Goal: Check status: Check status

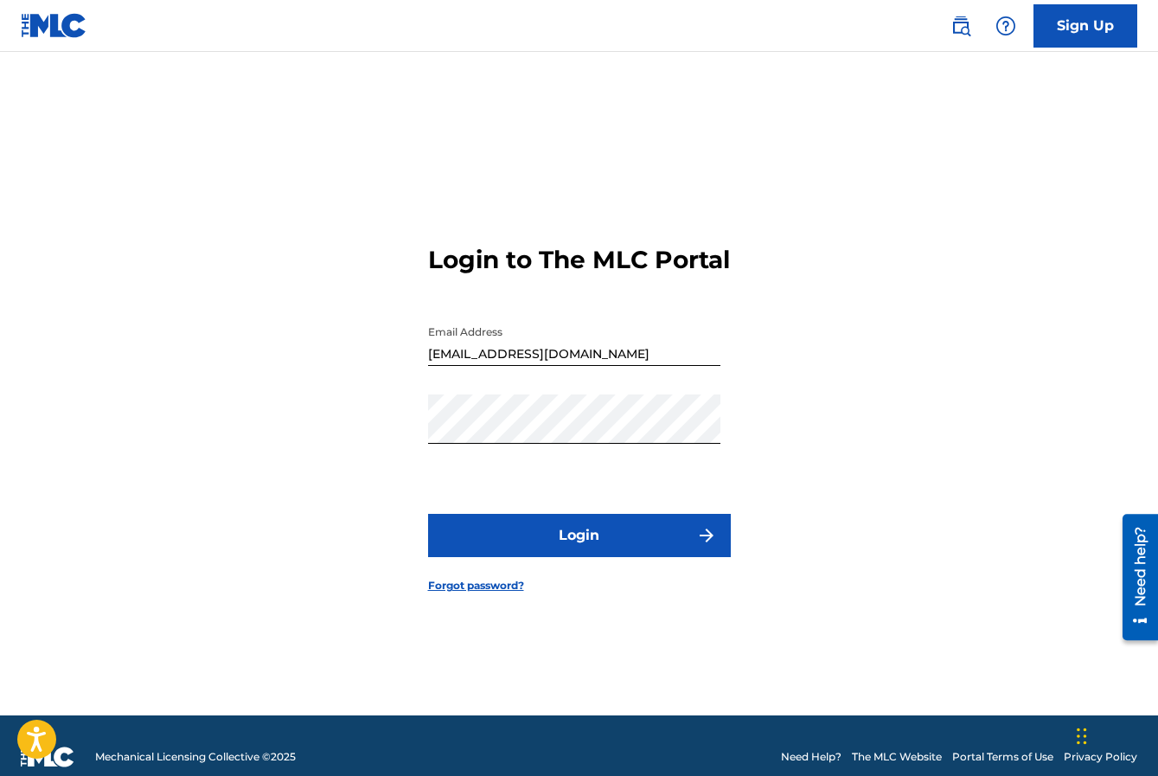
click at [602, 553] on button "Login" at bounding box center [579, 535] width 303 height 43
click at [475, 593] on link "Forgot password?" at bounding box center [476, 586] width 96 height 16
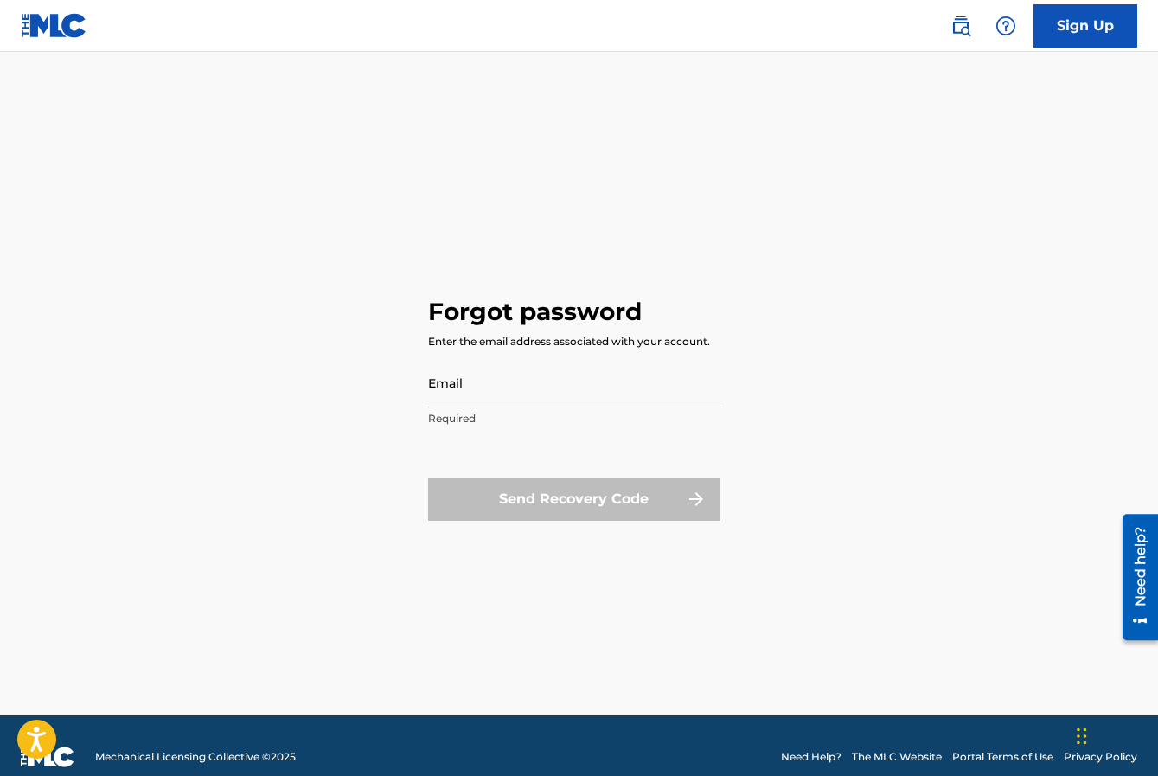
click at [482, 390] on input "Email" at bounding box center [574, 382] width 292 height 49
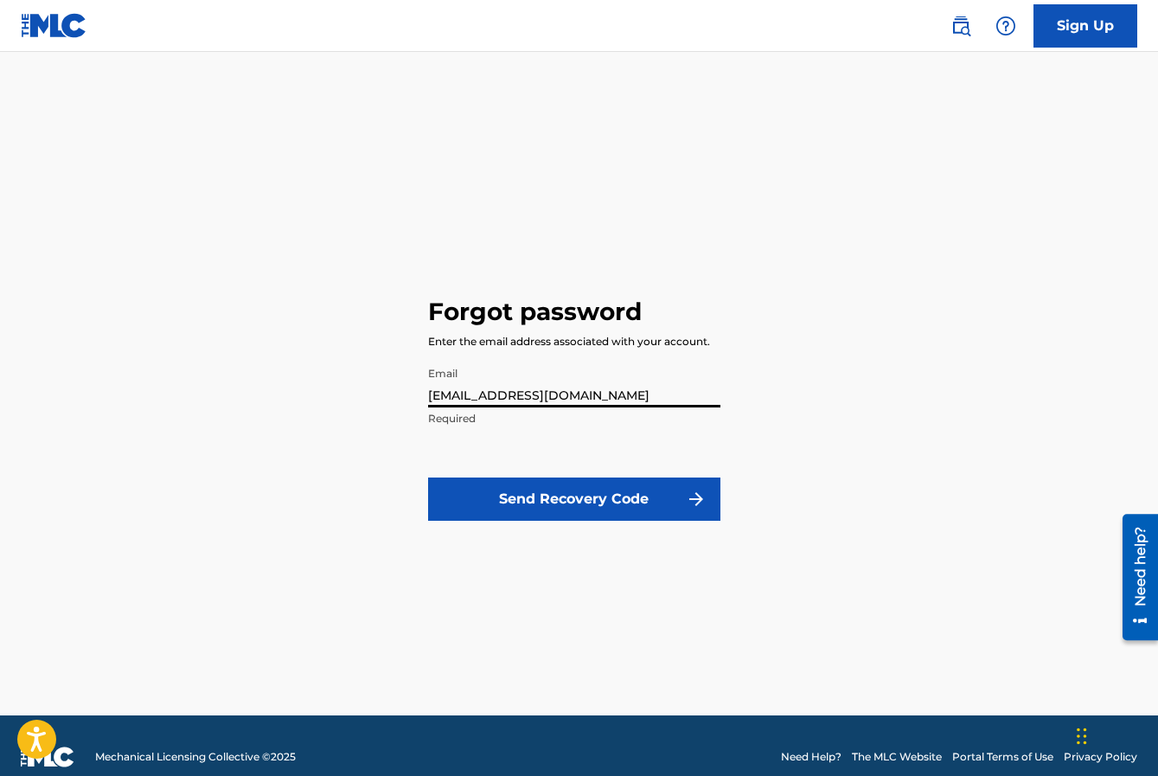
type input "[EMAIL_ADDRESS][DOMAIN_NAME]"
click at [574, 497] on button "Send Recovery Code" at bounding box center [574, 498] width 292 height 43
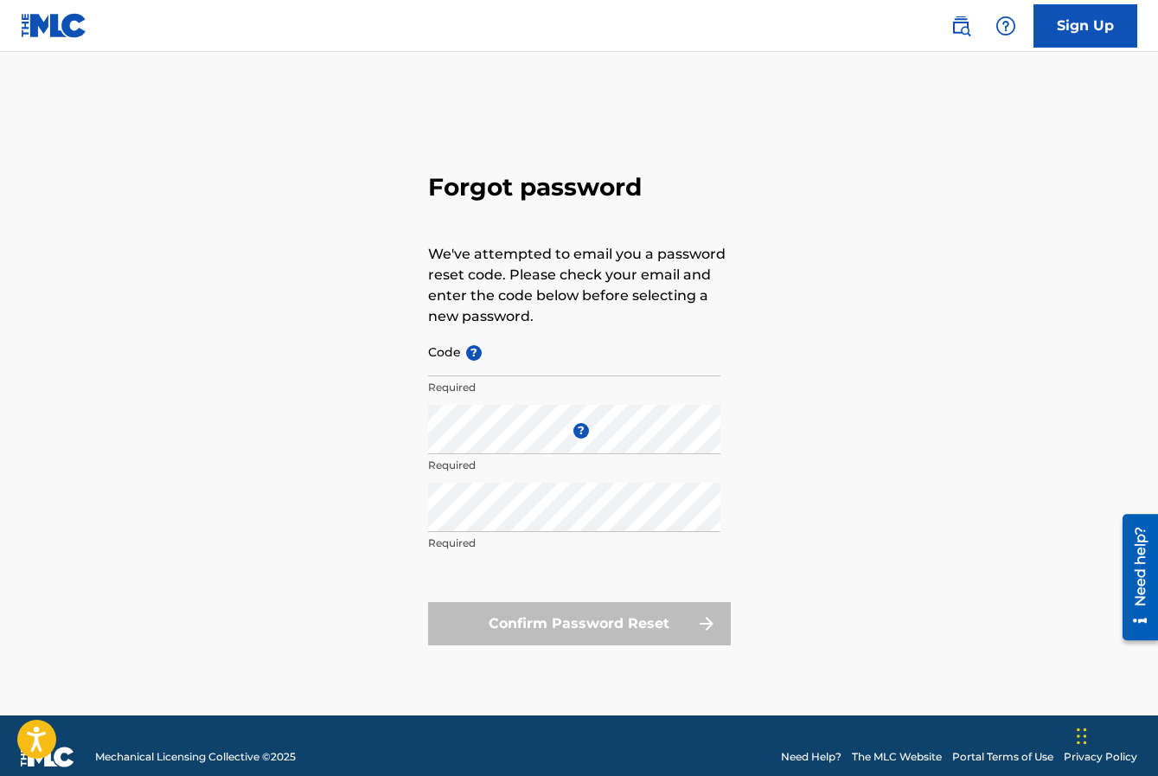
click at [508, 352] on input "Code ?" at bounding box center [574, 351] width 292 height 49
paste input "FP_ab13a01235f23c6cc37644b6bbfe"
type input "FP_ab13a01235f23c6cc37644b6bbfe"
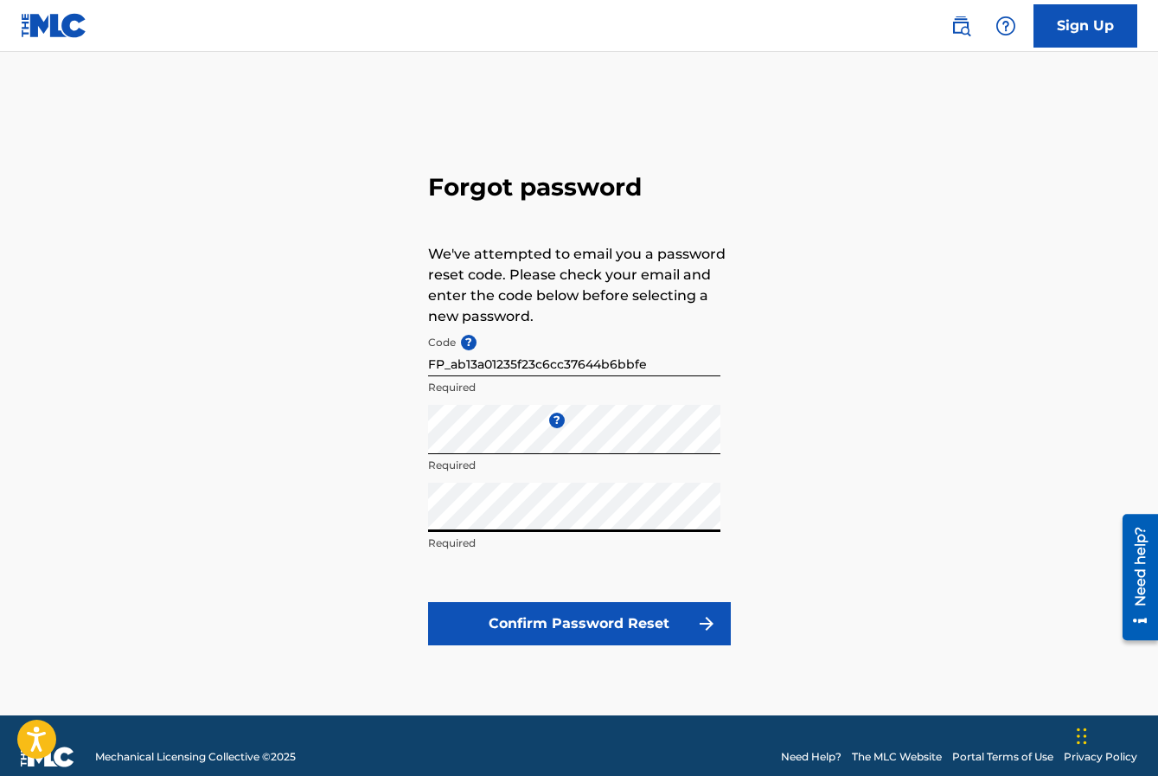
click at [569, 620] on button "Confirm Password Reset" at bounding box center [579, 623] width 303 height 43
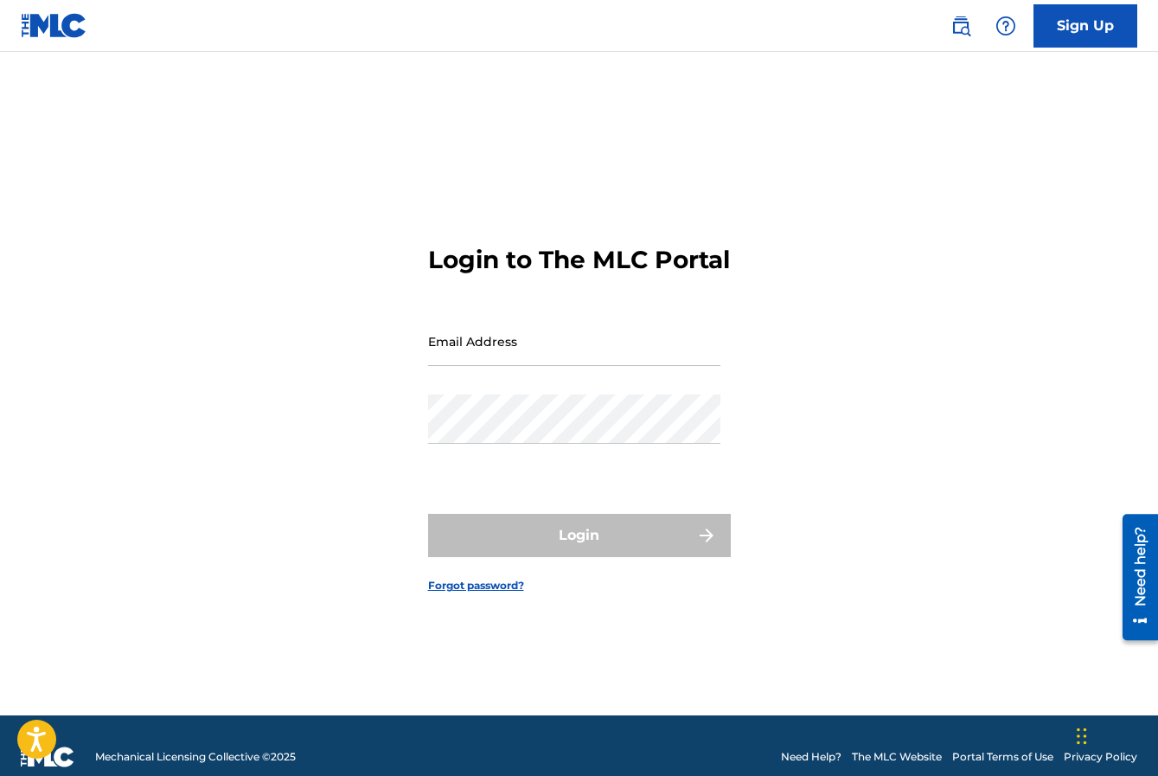
click at [528, 361] on input "Email Address" at bounding box center [574, 341] width 292 height 49
type input "[EMAIL_ADDRESS][DOMAIN_NAME]"
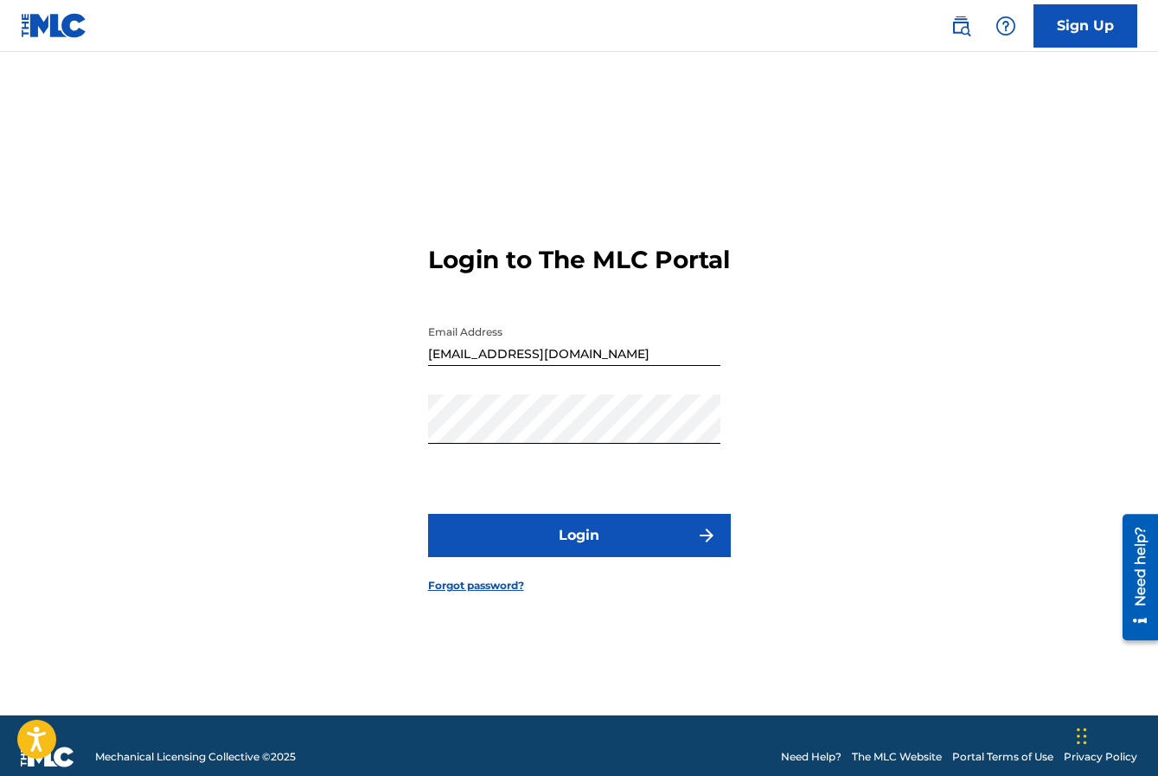
click at [578, 548] on button "Login" at bounding box center [579, 535] width 303 height 43
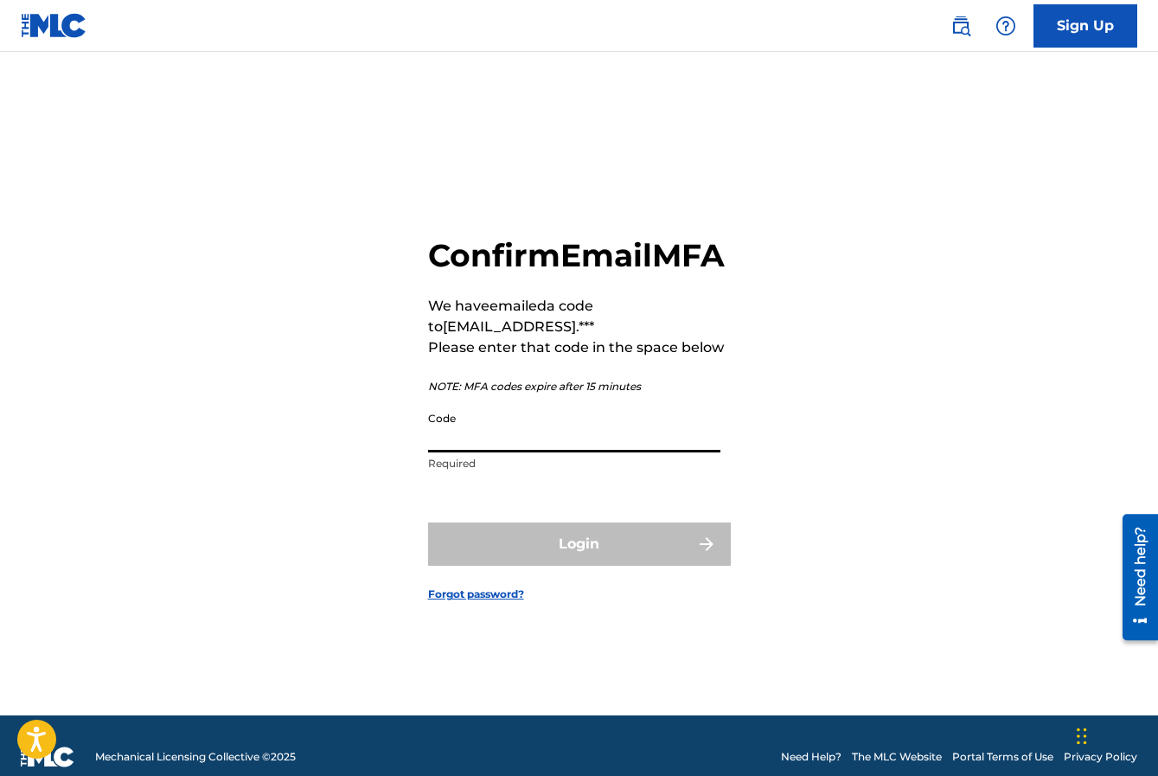
click at [466, 452] on input "Code" at bounding box center [574, 427] width 292 height 49
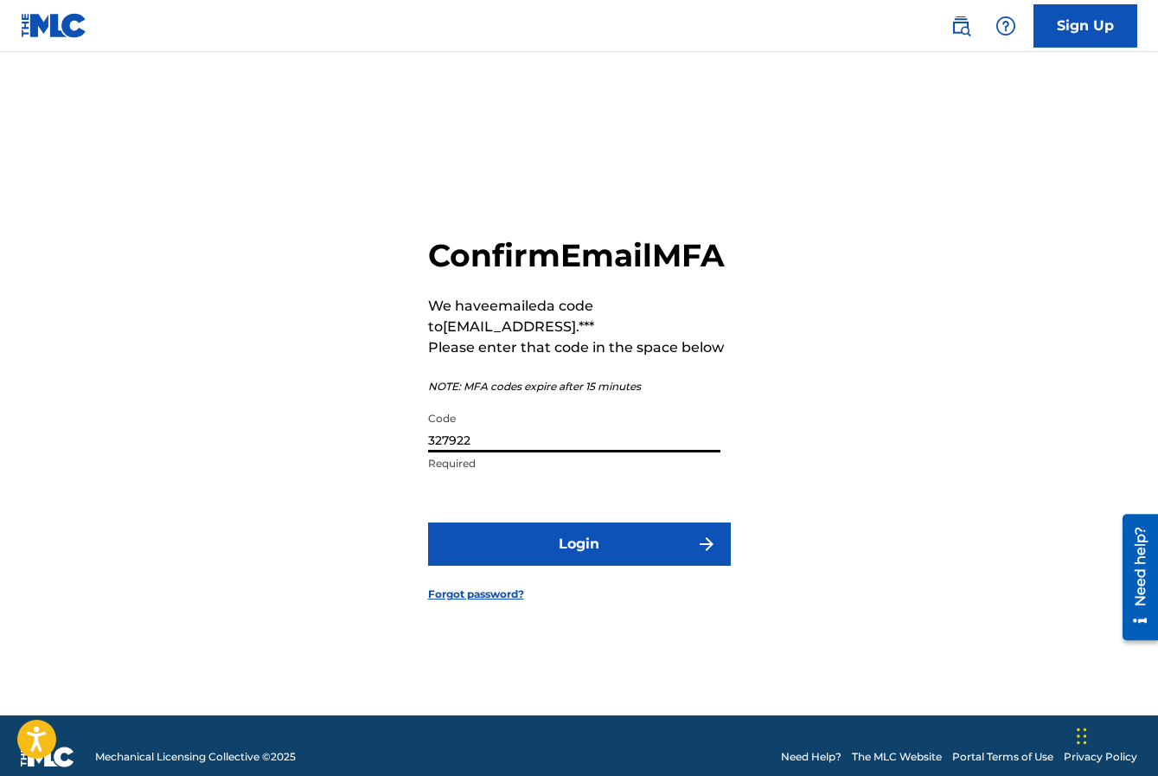
type input "327922"
click at [574, 566] on button "Login" at bounding box center [579, 543] width 303 height 43
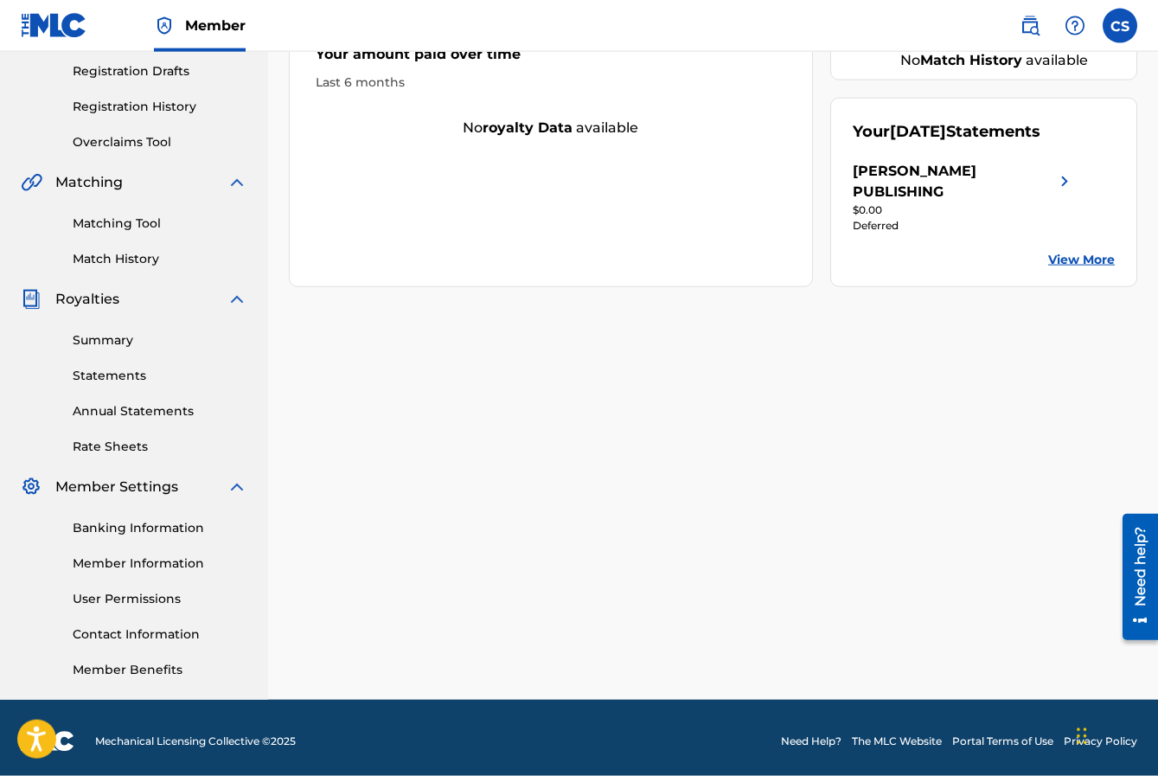
scroll to position [297, 0]
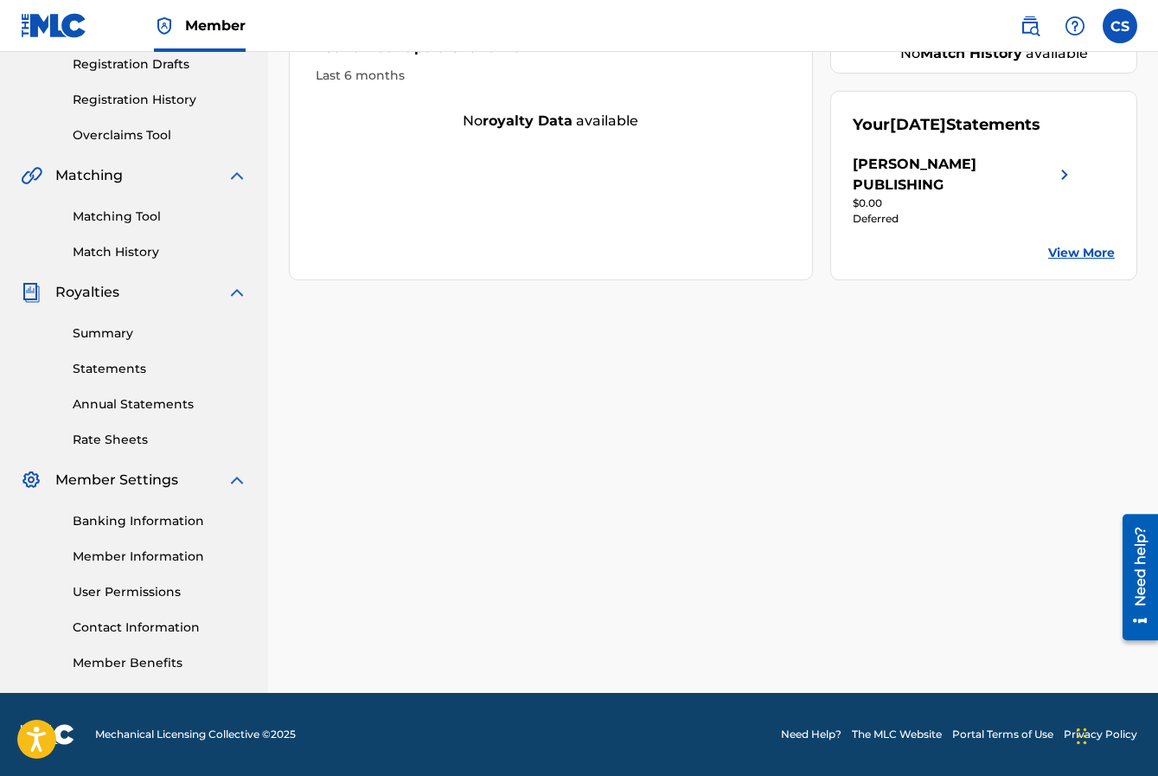
click at [100, 333] on link "Summary" at bounding box center [160, 333] width 175 height 18
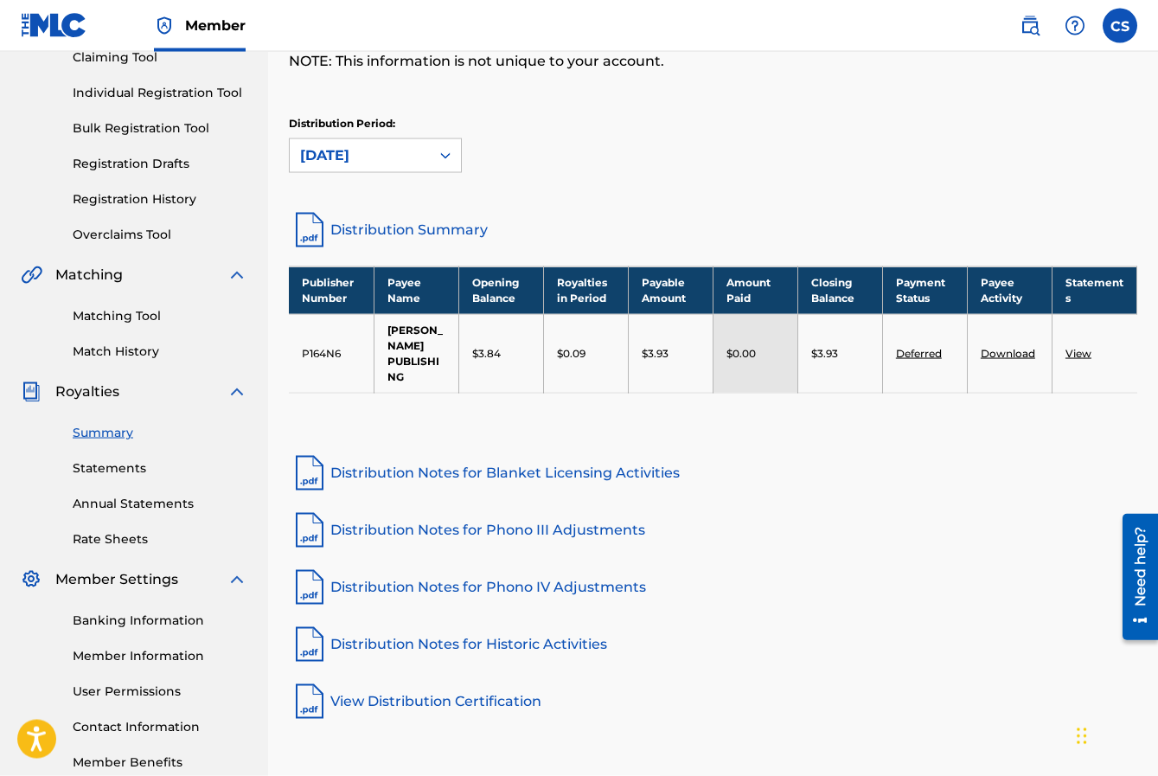
scroll to position [138, 0]
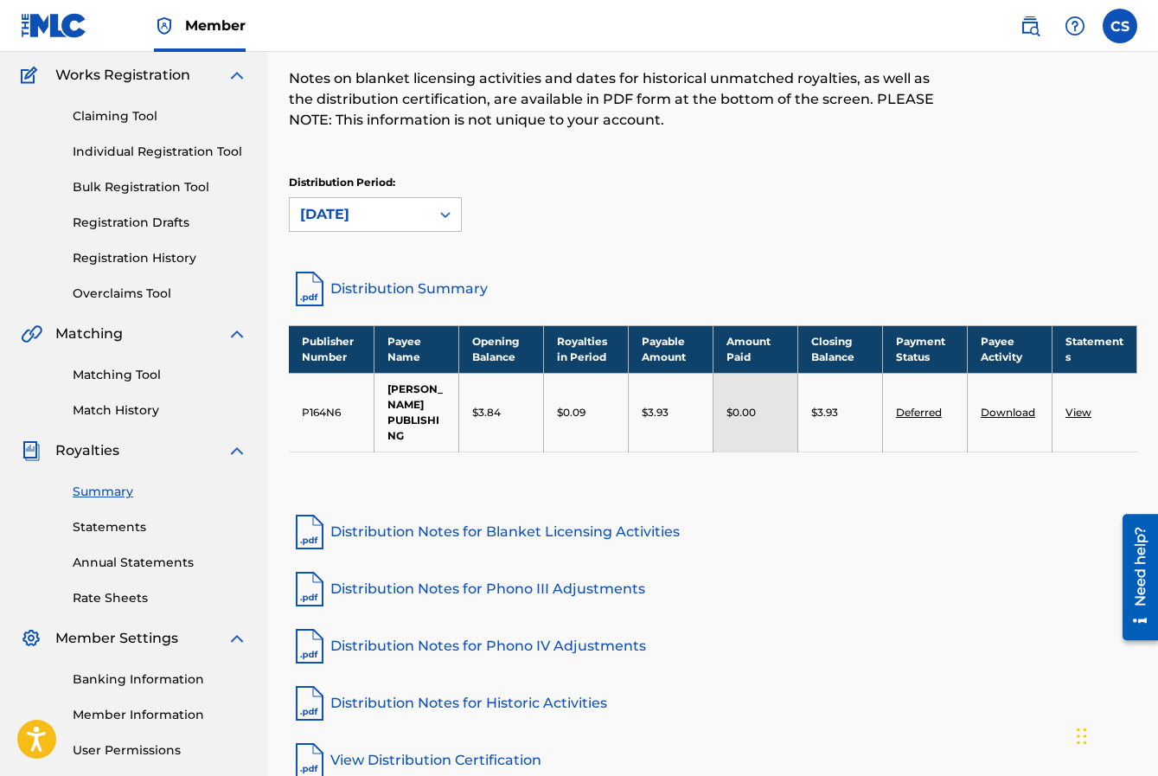
click at [1078, 413] on link "View" at bounding box center [1079, 412] width 26 height 13
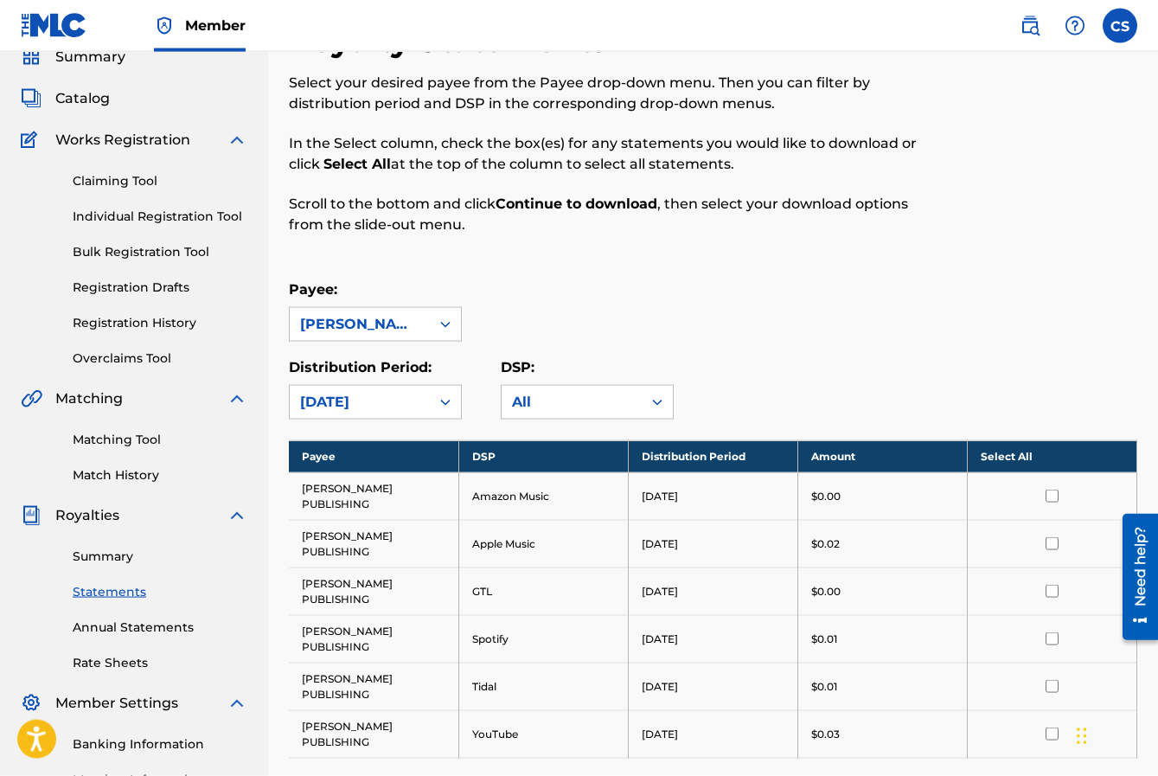
scroll to position [83, 0]
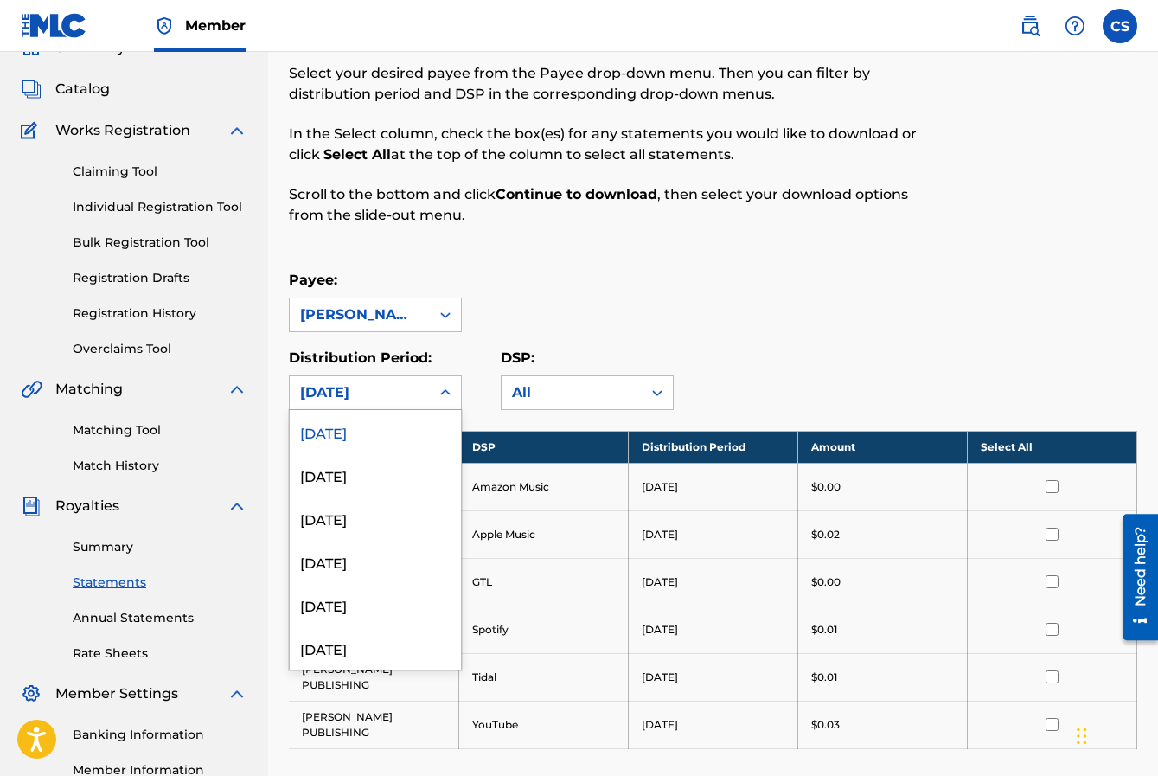
click at [451, 391] on icon at bounding box center [445, 392] width 17 height 17
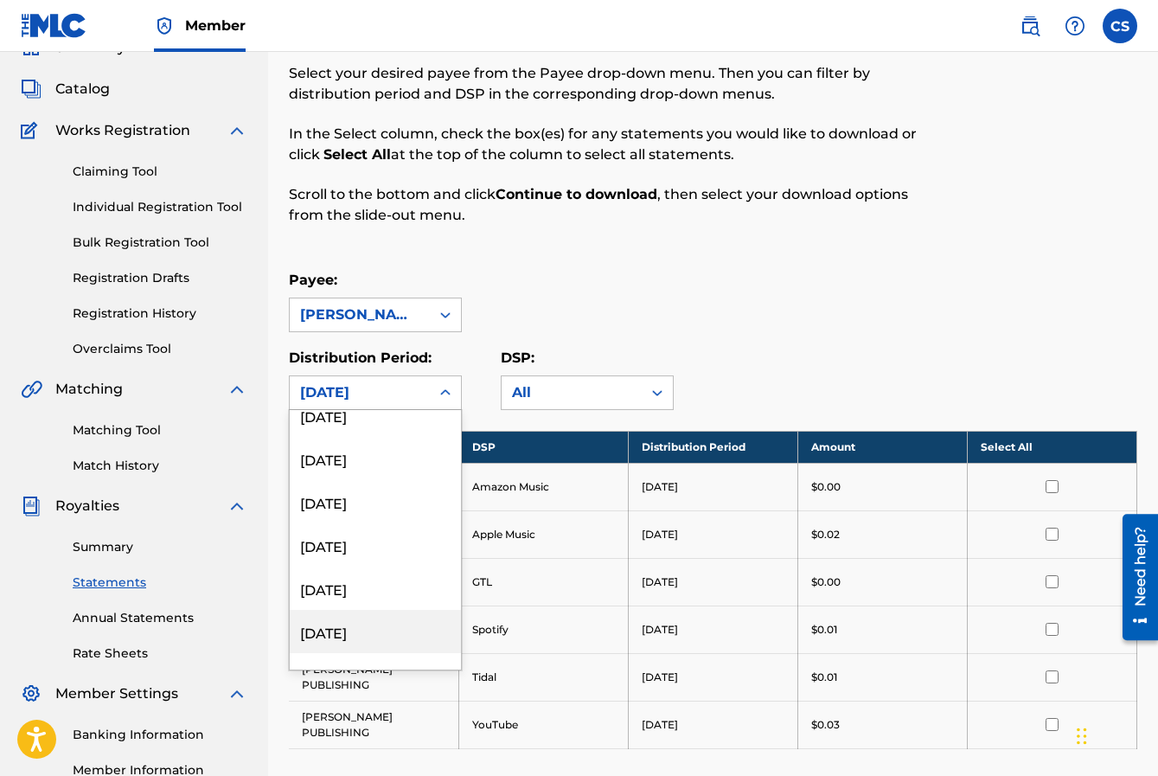
scroll to position [2033, 0]
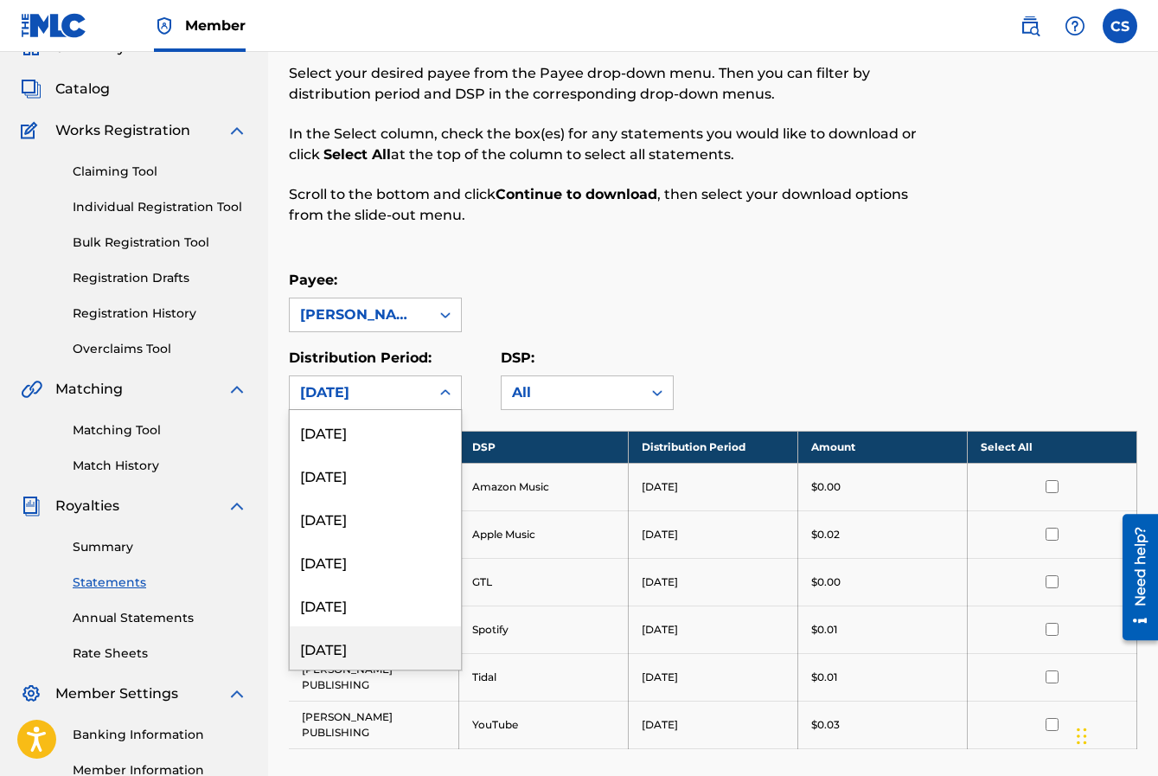
click at [373, 650] on div "[DATE]" at bounding box center [375, 647] width 171 height 43
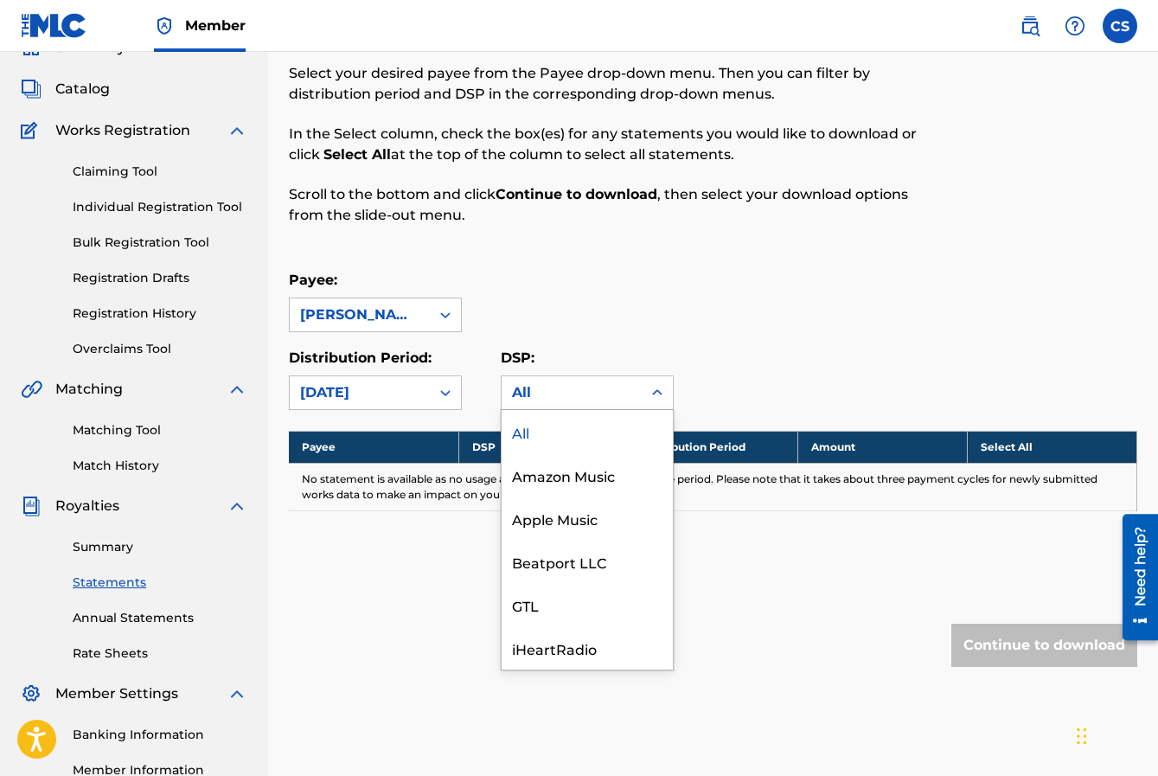
click at [618, 390] on div "All" at bounding box center [571, 392] width 119 height 21
click at [535, 439] on div "All" at bounding box center [587, 431] width 171 height 43
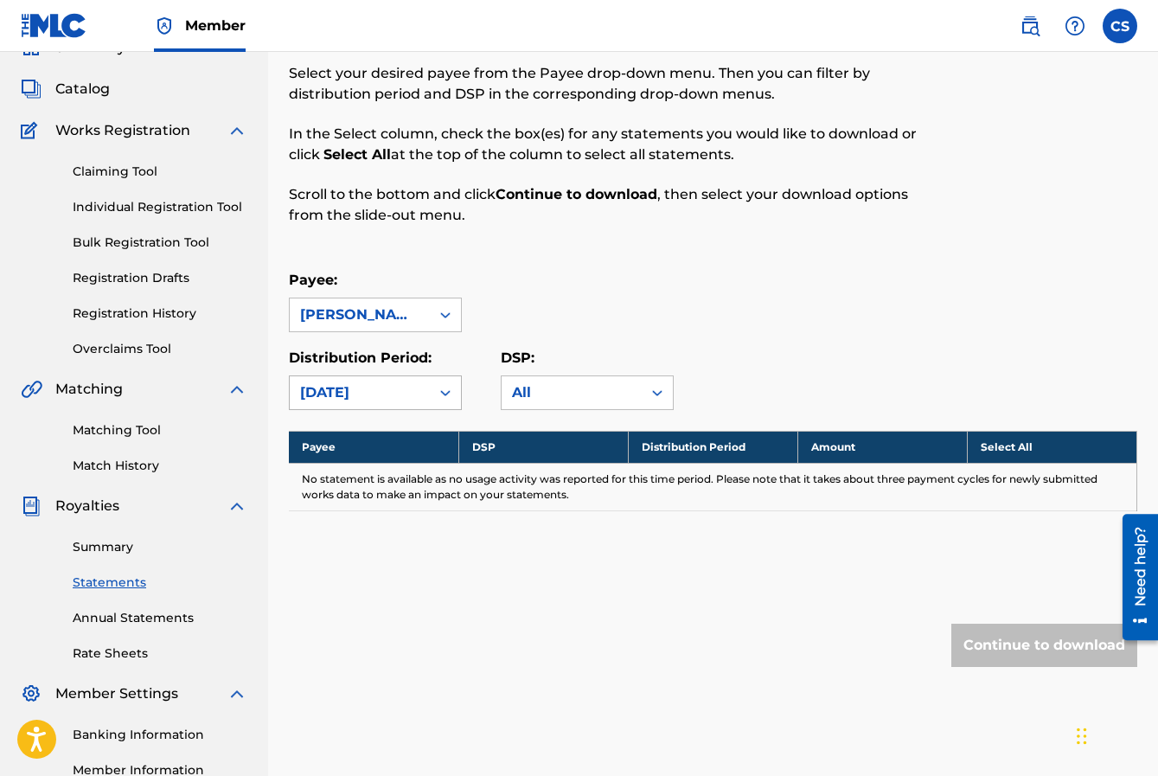
click at [445, 394] on icon at bounding box center [445, 392] width 17 height 17
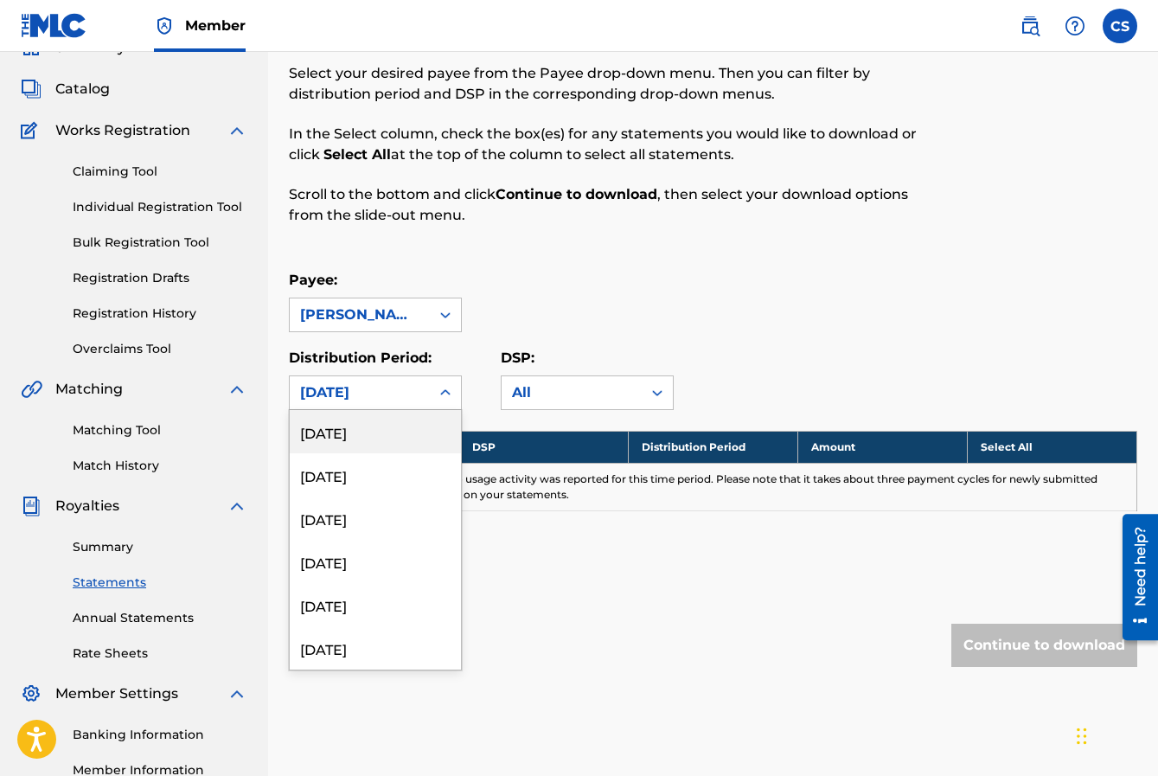
click at [356, 434] on div "[DATE]" at bounding box center [375, 431] width 171 height 43
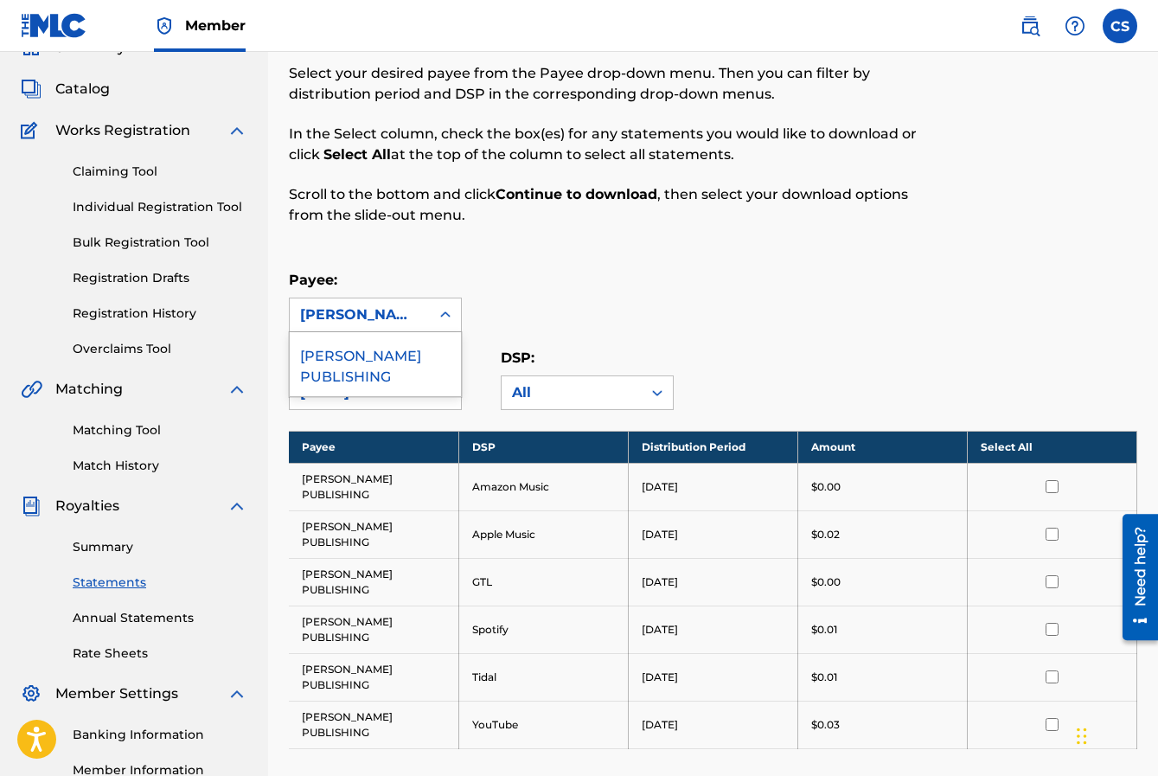
click at [449, 313] on icon at bounding box center [445, 314] width 17 height 17
click at [379, 379] on div "[PERSON_NAME] PUBLISHING" at bounding box center [375, 364] width 171 height 64
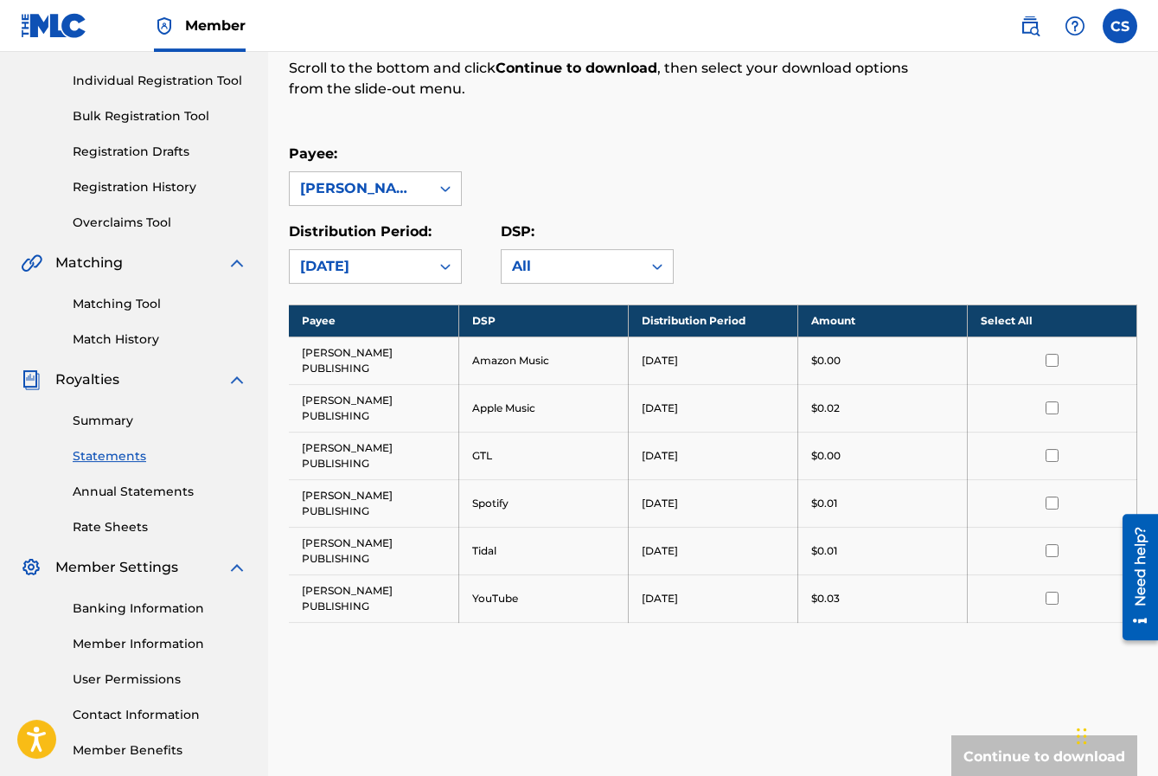
scroll to position [208, 0]
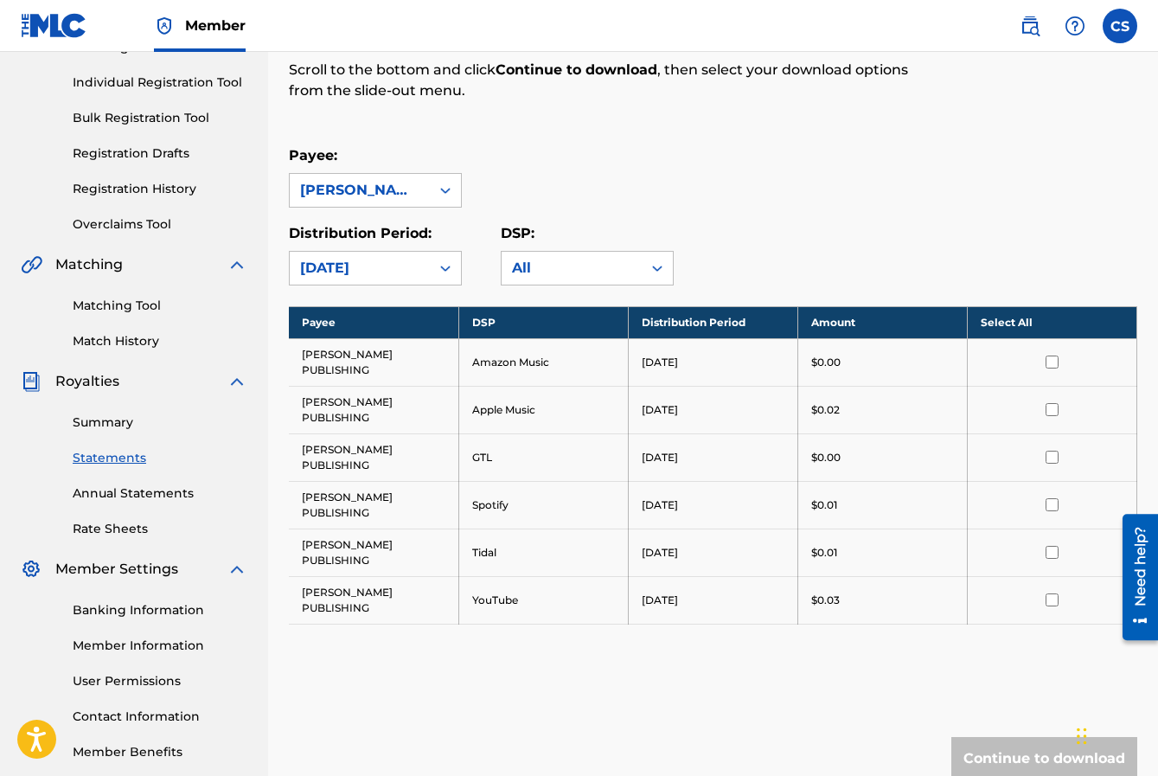
click at [1054, 593] on input "checkbox" at bounding box center [1052, 599] width 13 height 13
click at [1049, 593] on input "checkbox" at bounding box center [1052, 599] width 13 height 13
click at [162, 495] on link "Annual Statements" at bounding box center [160, 493] width 175 height 18
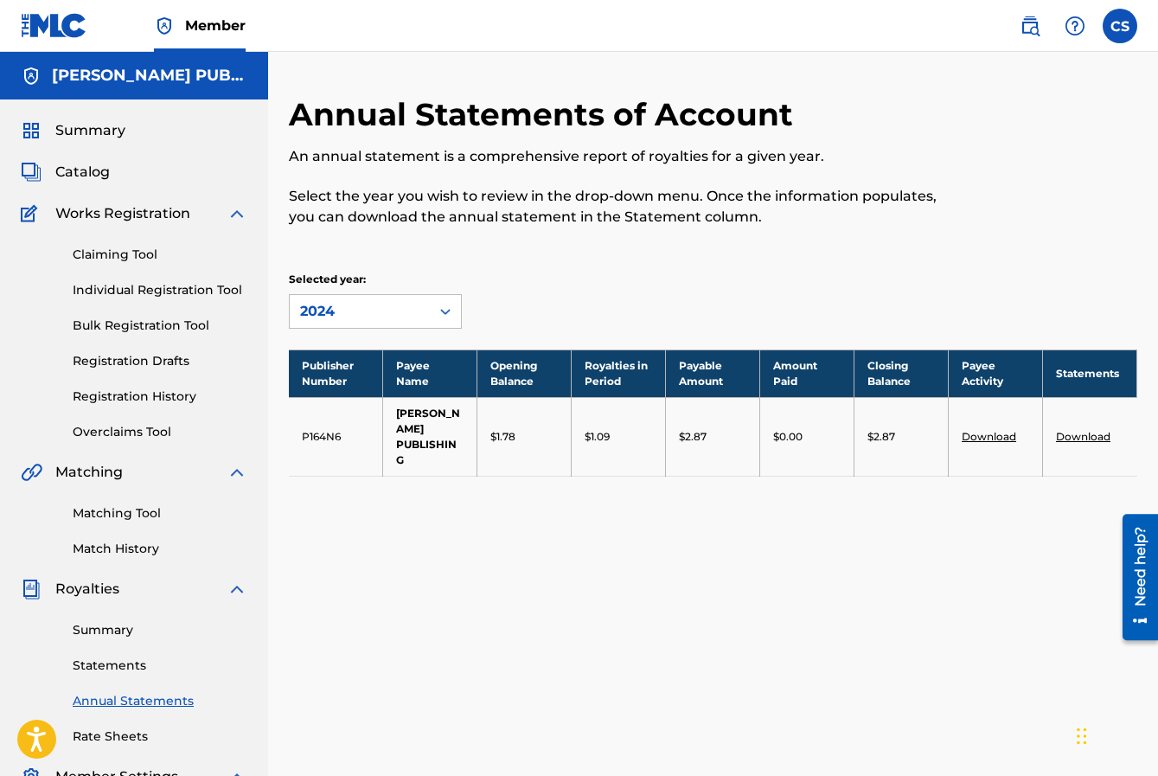
click at [123, 632] on link "Summary" at bounding box center [160, 630] width 175 height 18
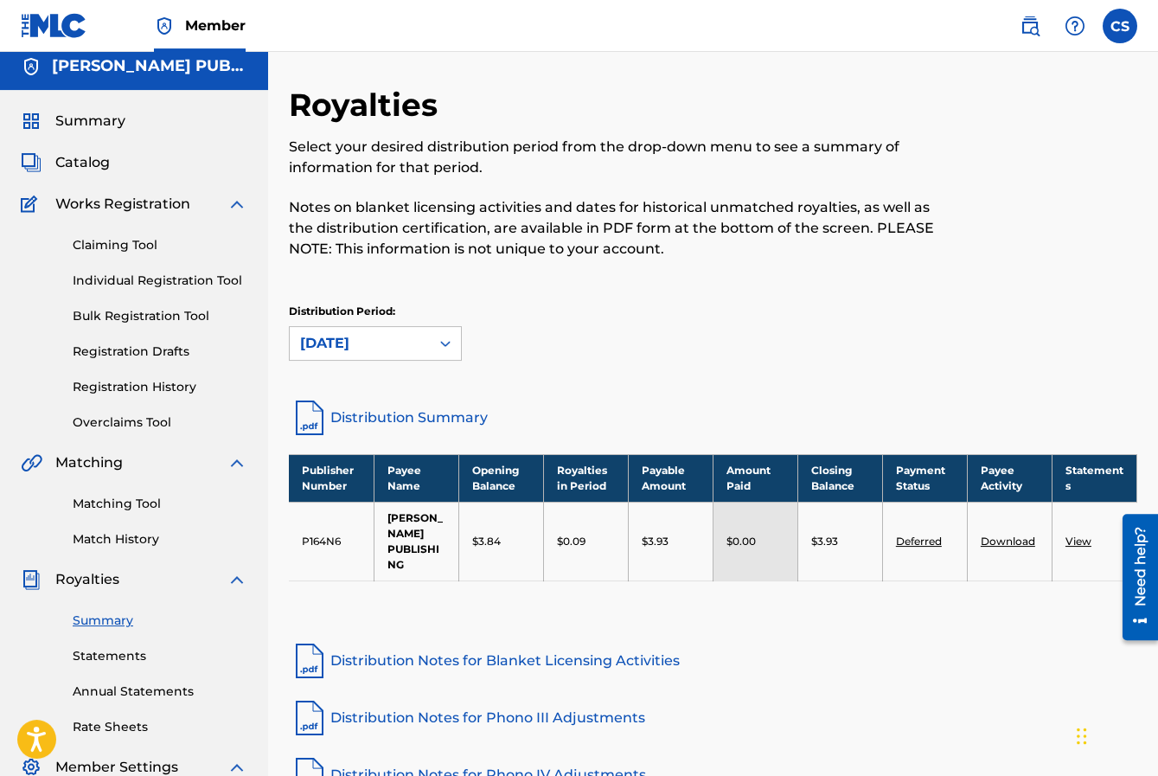
scroll to position [14, 0]
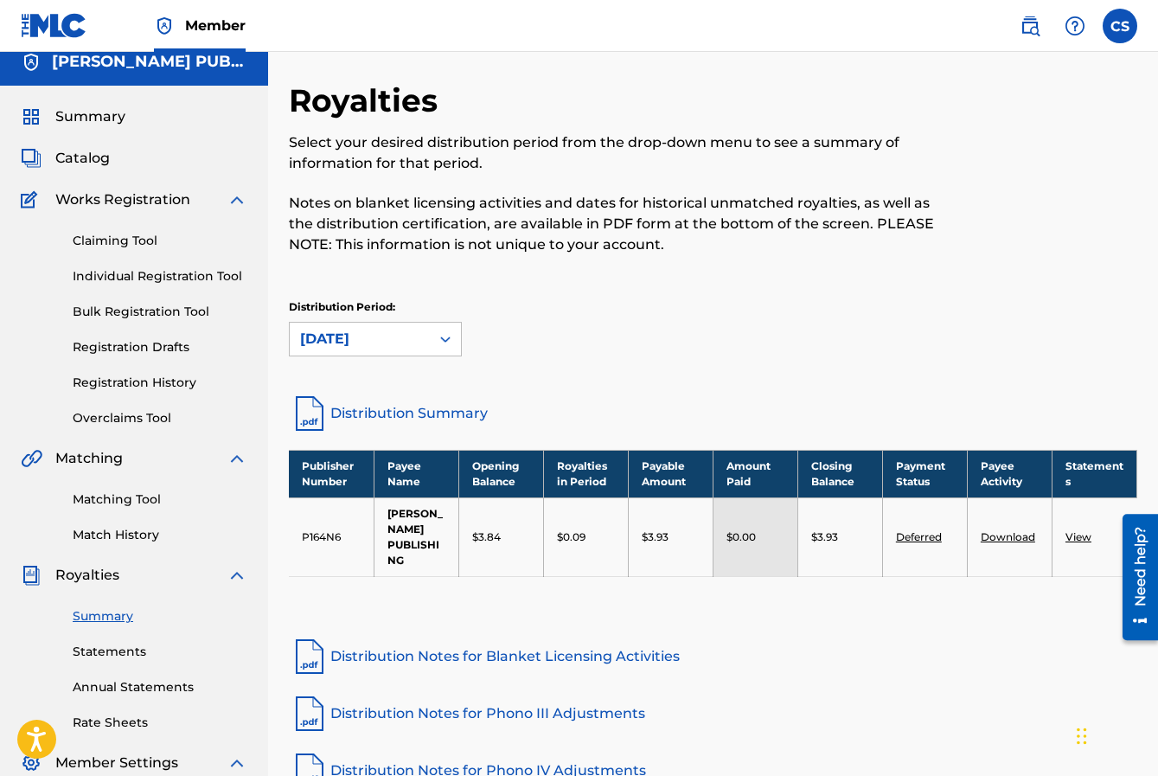
click at [82, 115] on span "Summary" at bounding box center [90, 116] width 70 height 21
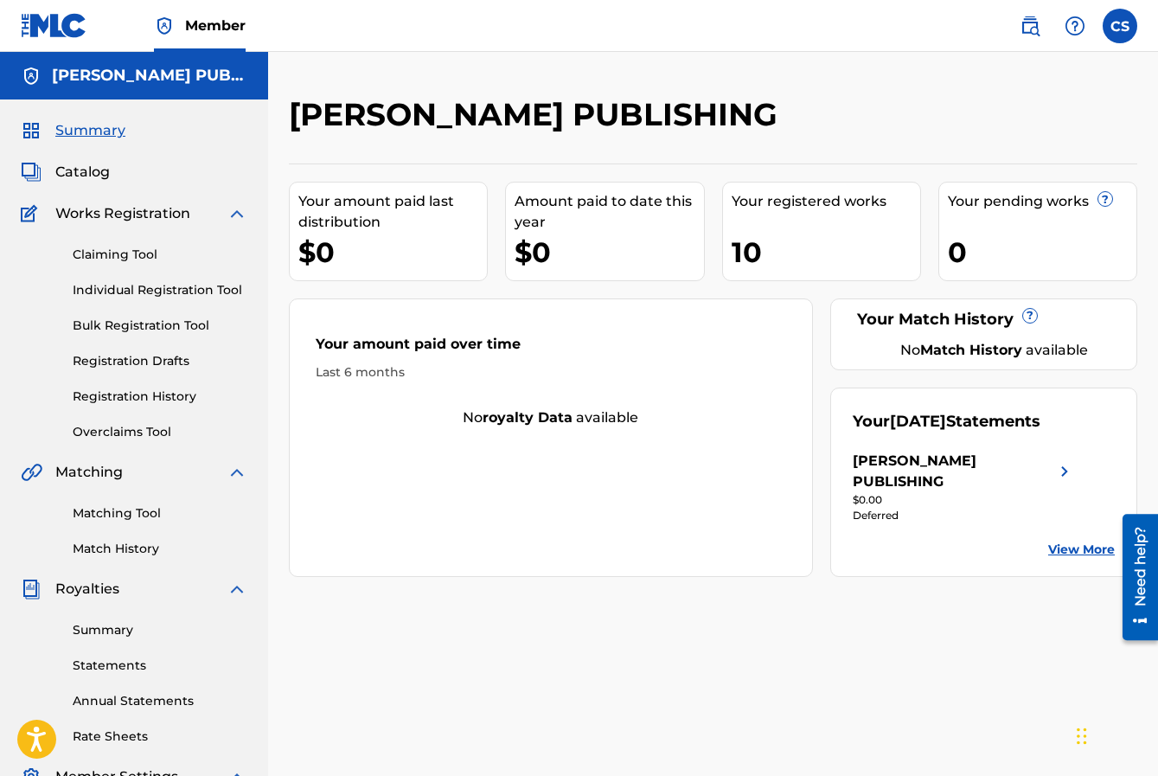
click at [88, 171] on span "Catalog" at bounding box center [82, 172] width 54 height 21
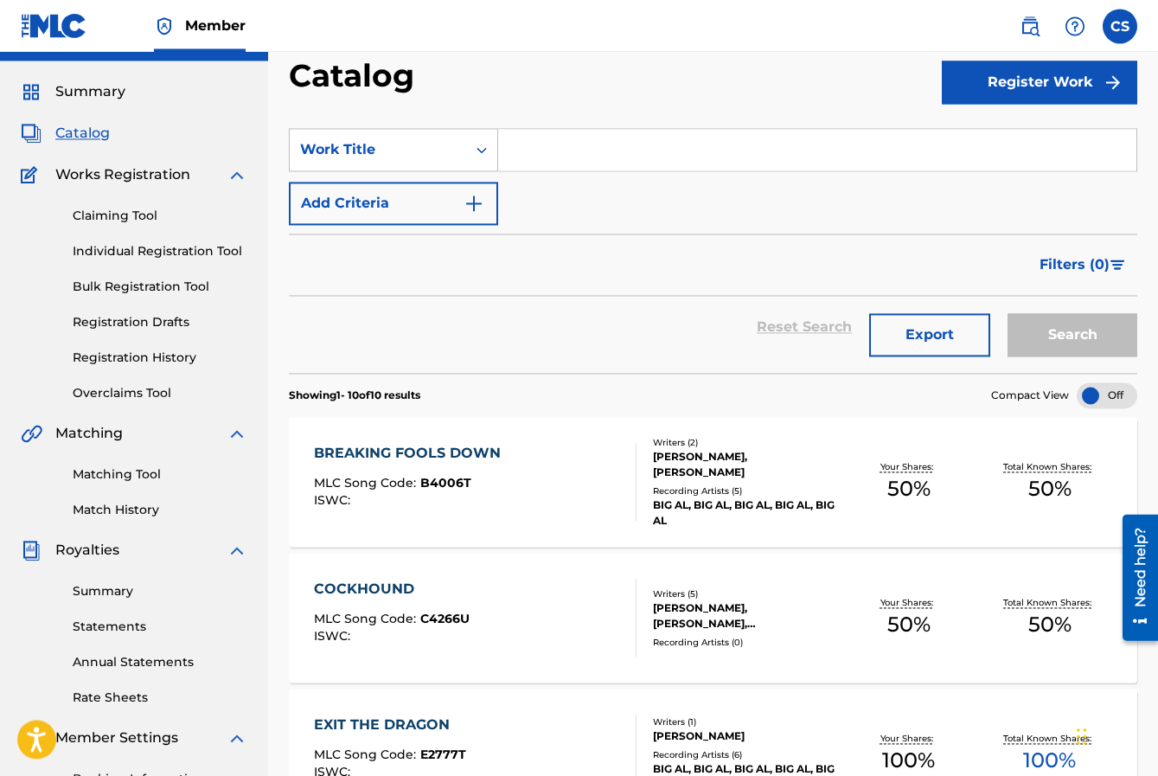
scroll to position [55, 0]
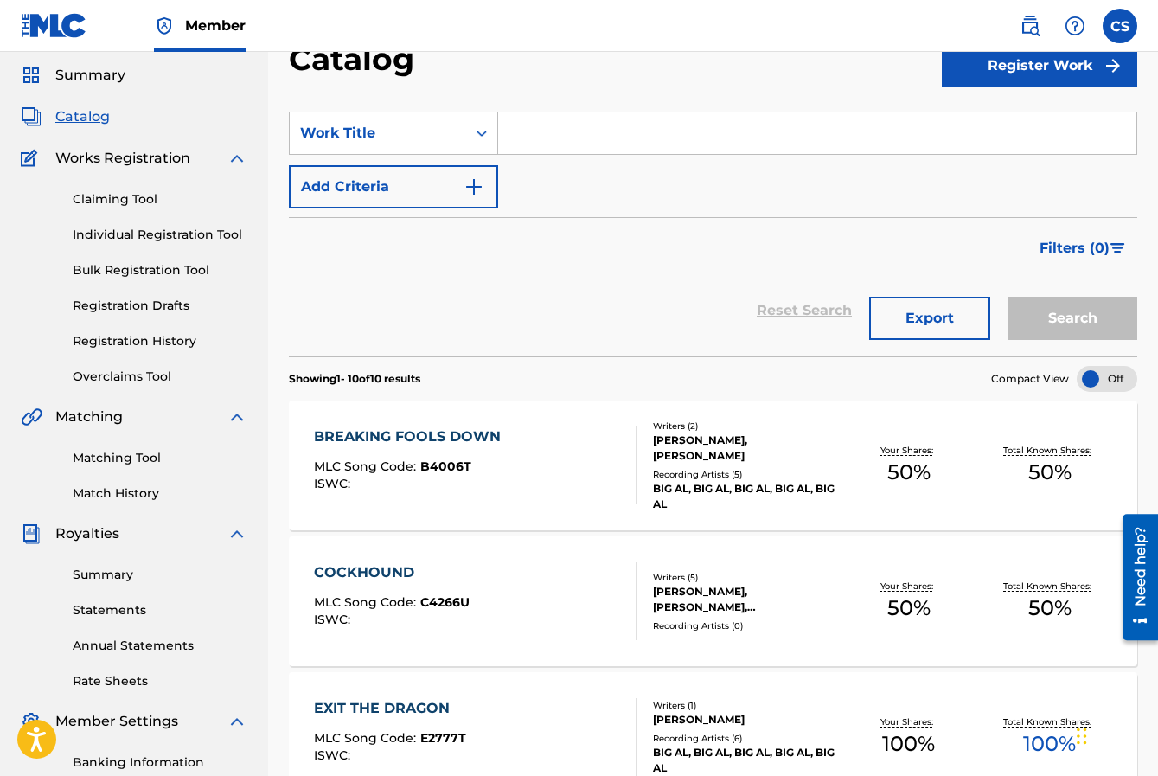
click at [99, 542] on span "Royalties" at bounding box center [87, 533] width 64 height 21
click at [98, 574] on link "Summary" at bounding box center [160, 575] width 175 height 18
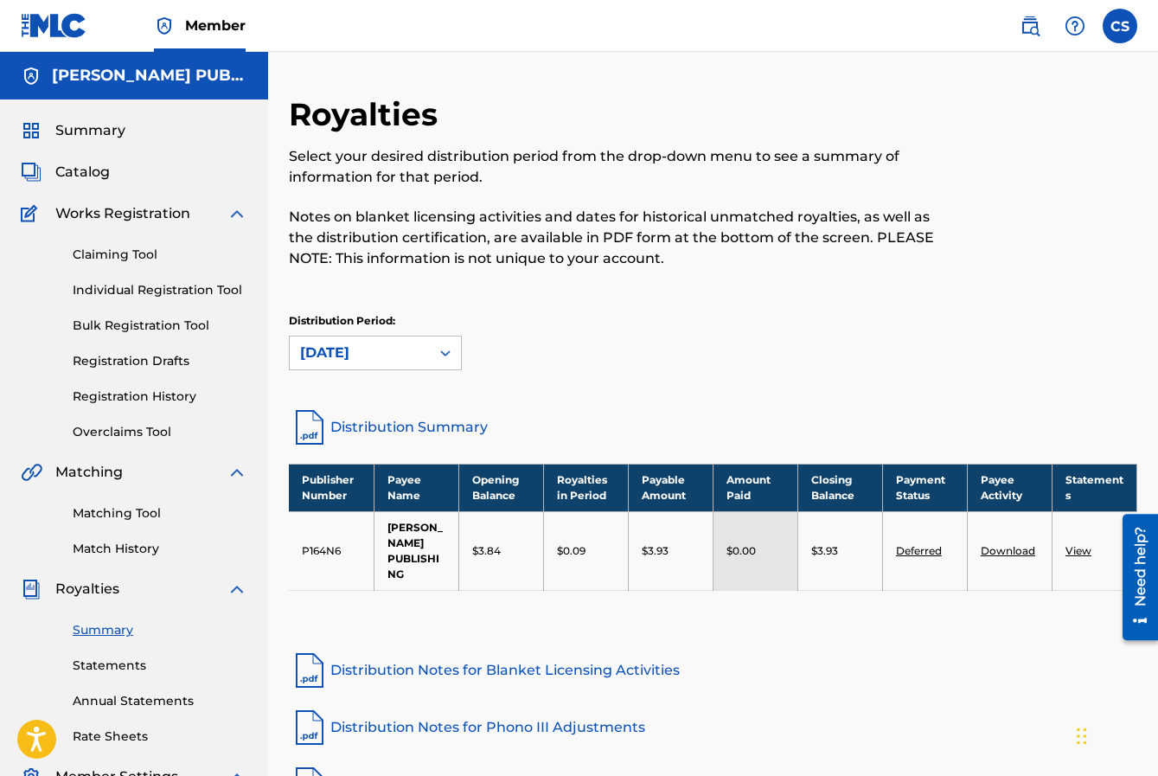
click at [34, 83] on img at bounding box center [31, 76] width 21 height 21
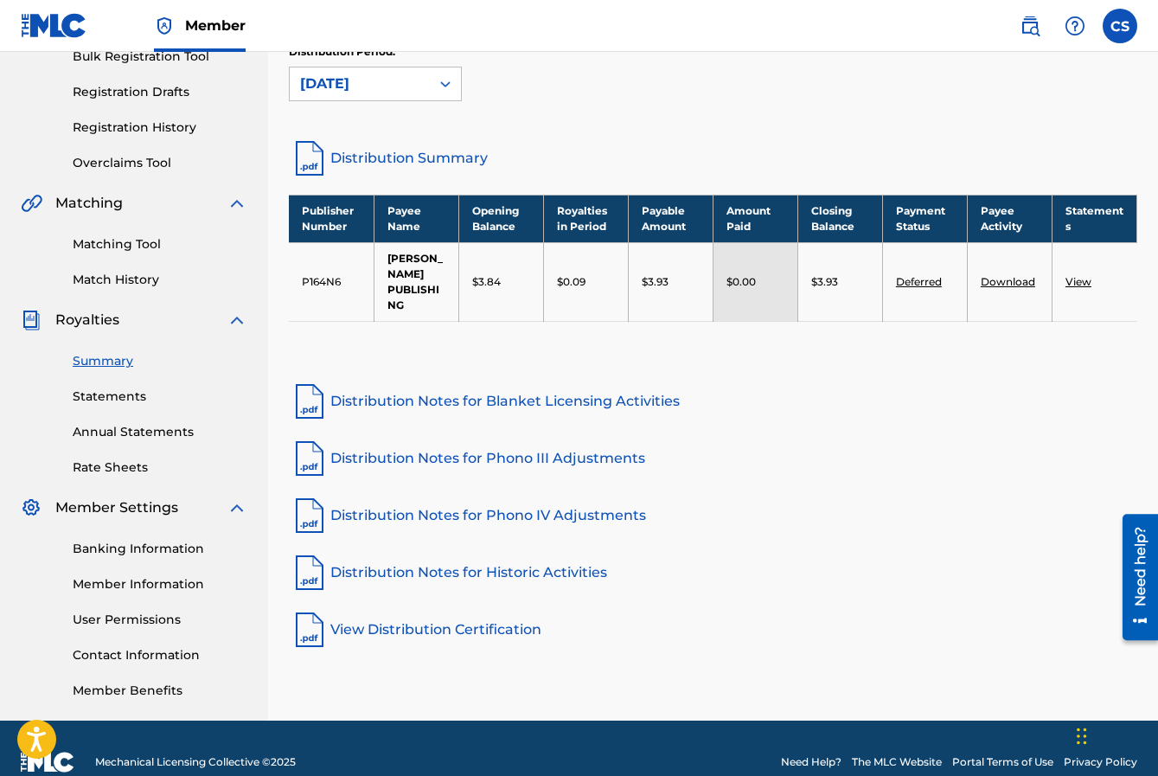
scroll to position [283, 0]
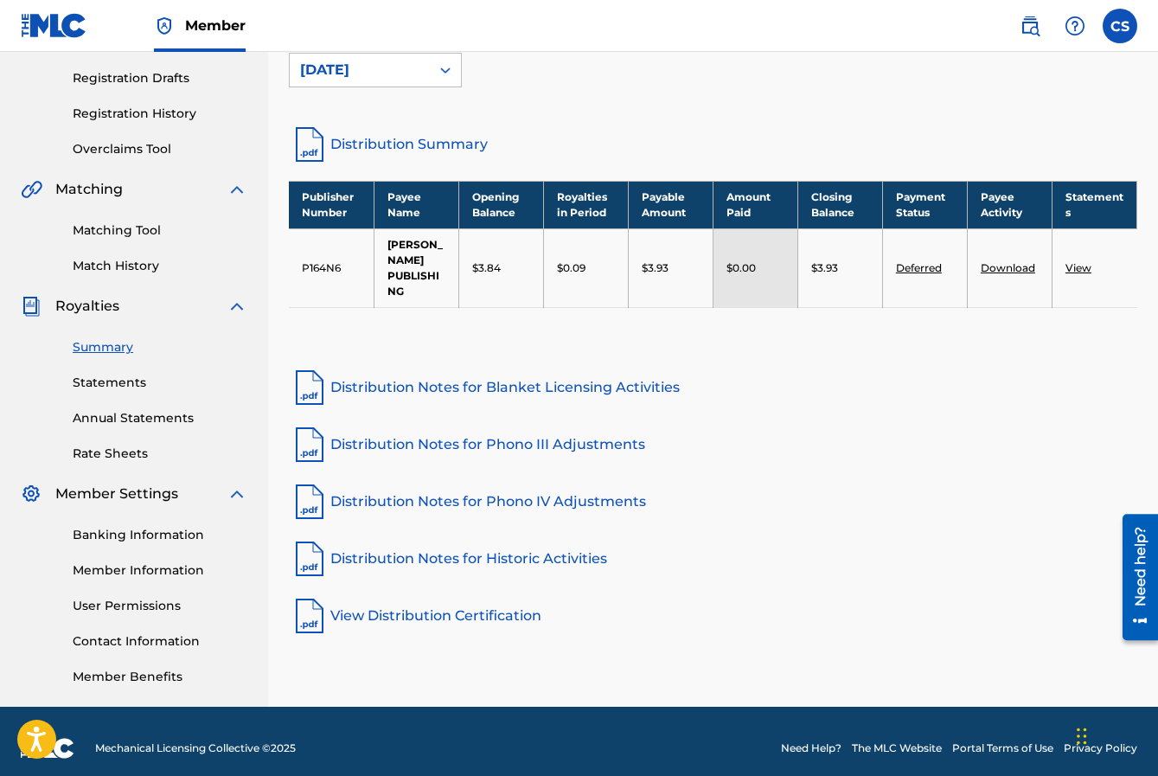
click at [124, 455] on link "Rate Sheets" at bounding box center [160, 454] width 175 height 18
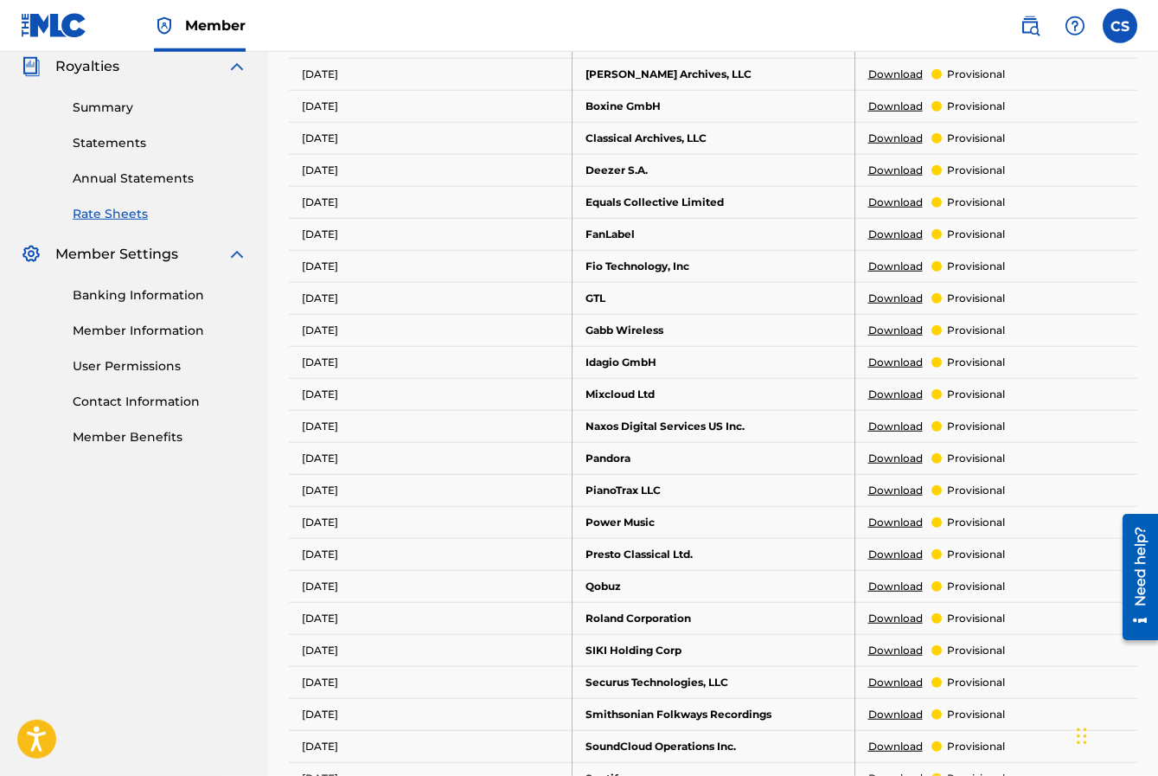
scroll to position [526, 0]
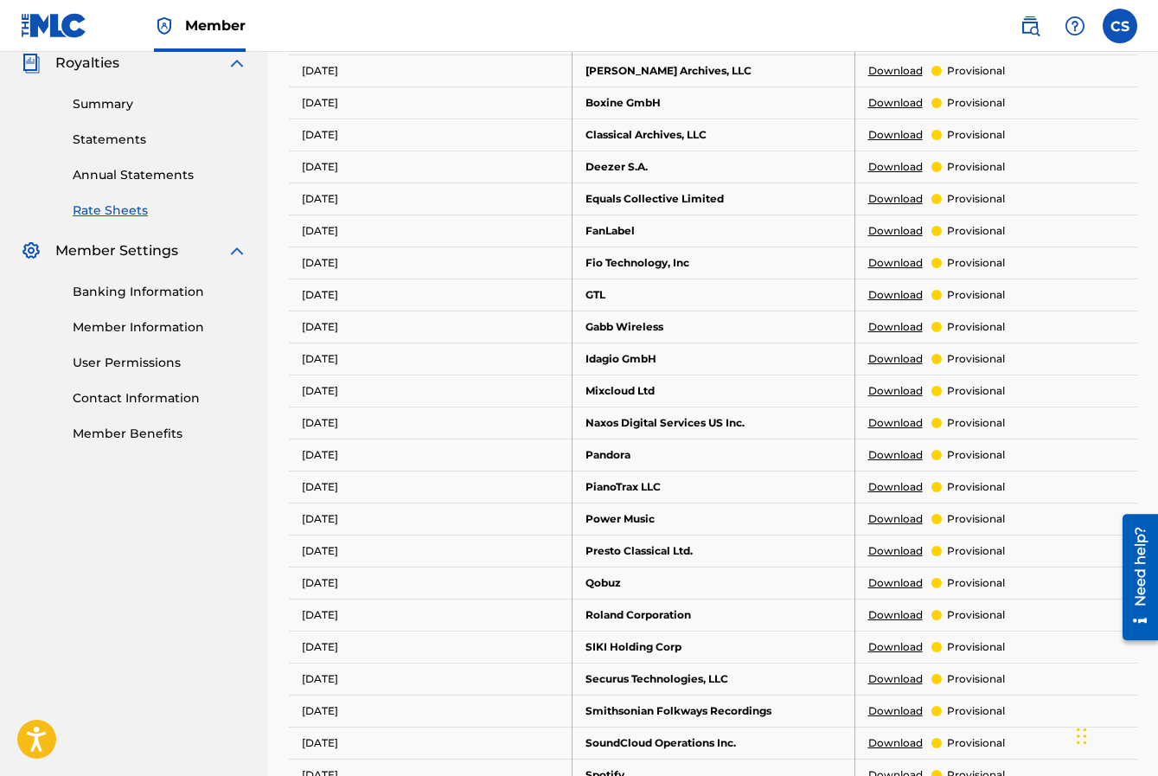
click at [164, 173] on link "Annual Statements" at bounding box center [160, 175] width 175 height 18
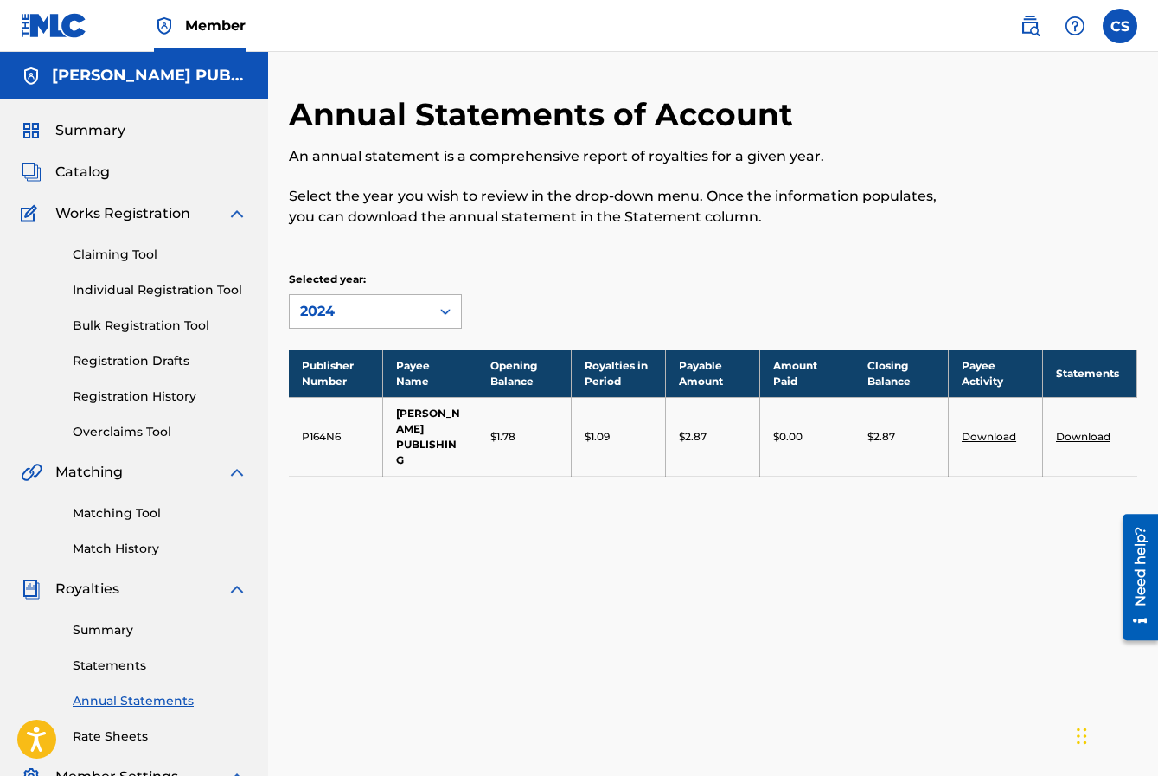
click at [449, 310] on icon at bounding box center [445, 311] width 17 height 17
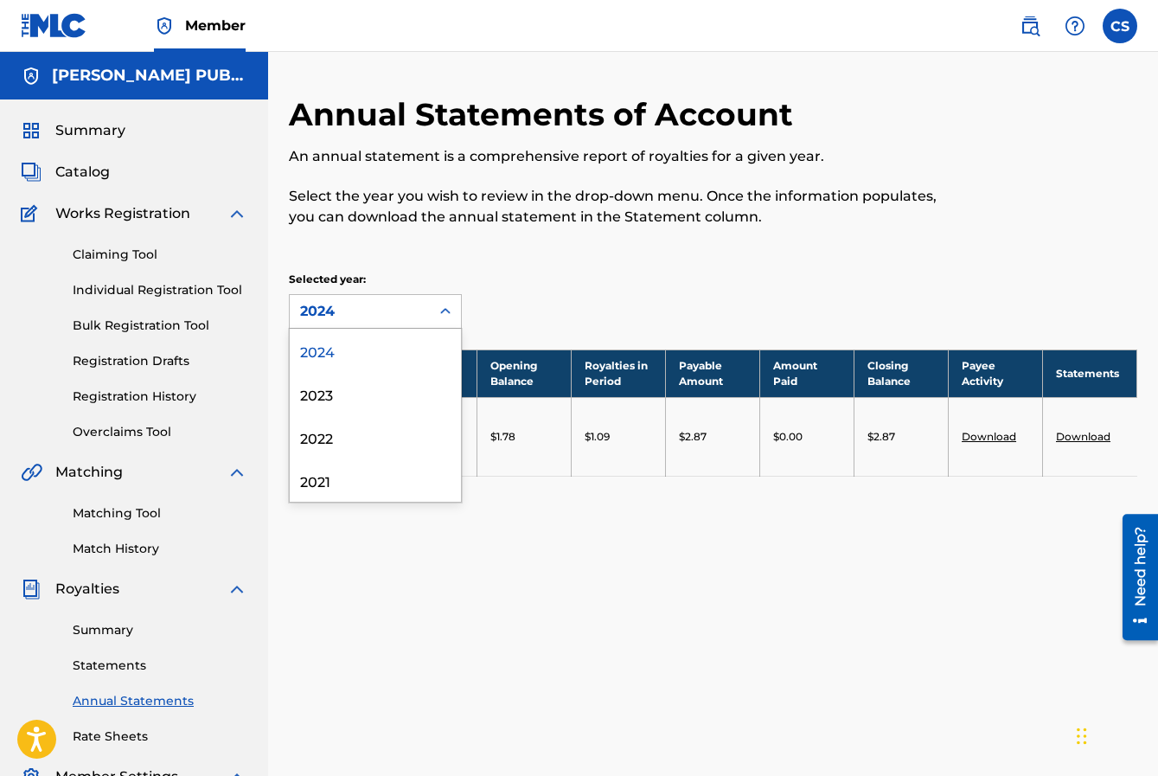
click at [329, 351] on div "2024" at bounding box center [375, 350] width 171 height 43
click at [449, 311] on icon at bounding box center [445, 311] width 10 height 6
click at [350, 398] on div "2023" at bounding box center [375, 393] width 171 height 43
click at [444, 310] on icon at bounding box center [445, 311] width 17 height 17
click at [335, 437] on div "2022" at bounding box center [375, 436] width 171 height 43
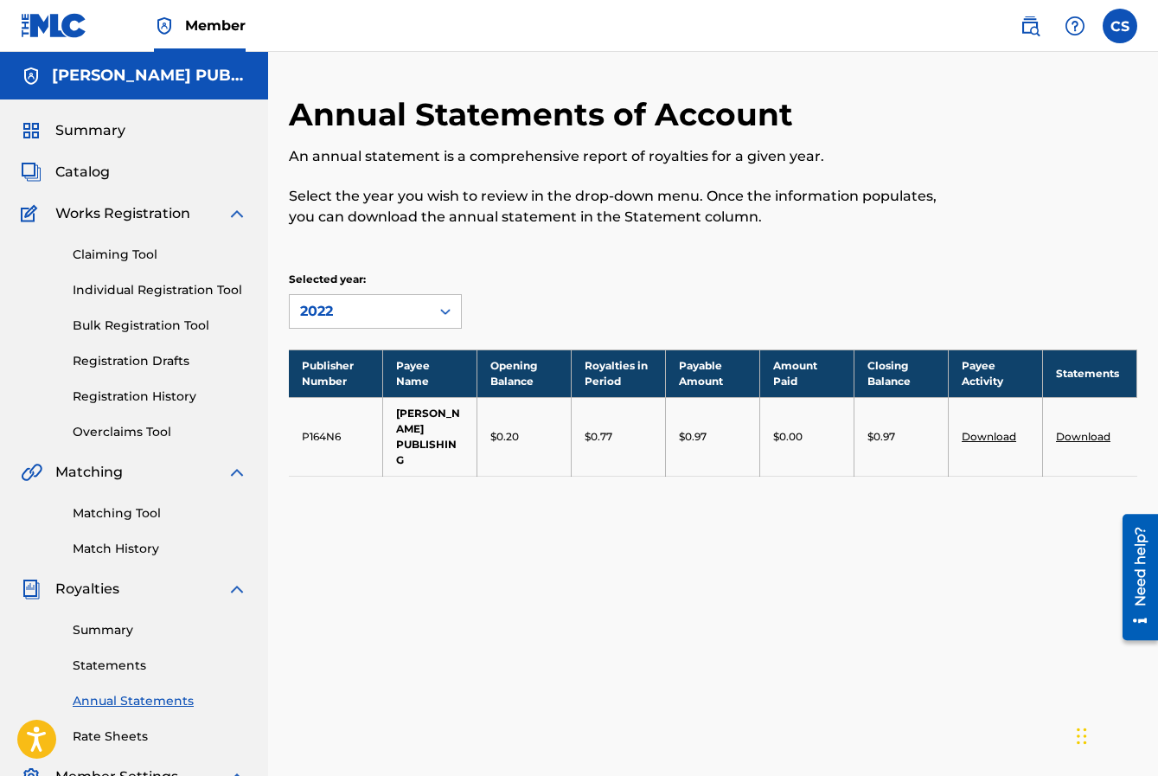
click at [443, 307] on icon at bounding box center [445, 311] width 17 height 17
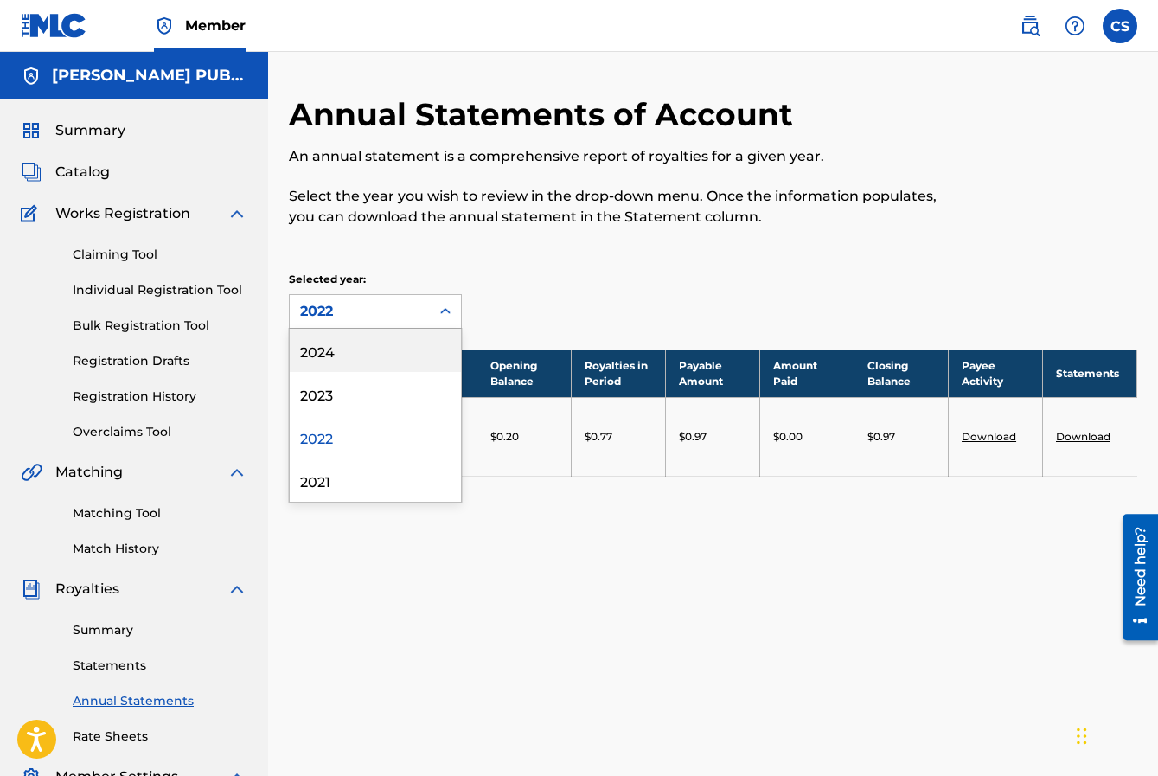
click at [323, 354] on div "2024" at bounding box center [375, 350] width 171 height 43
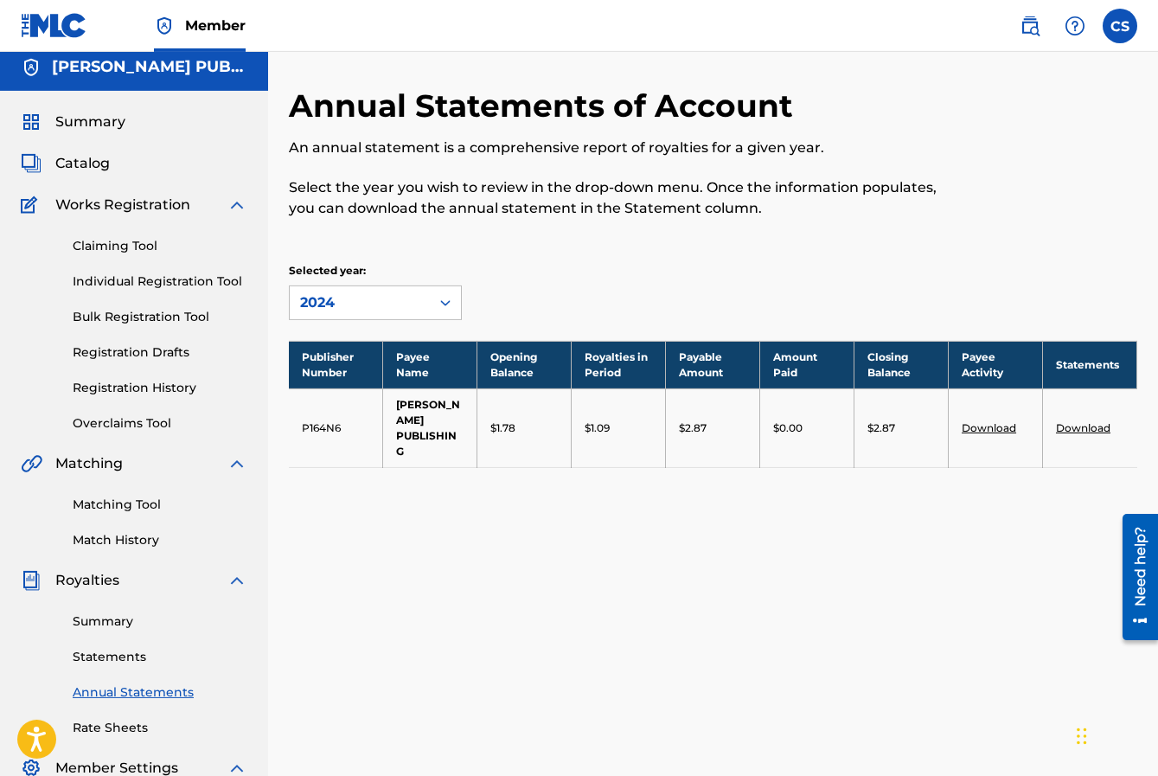
scroll to position [14, 0]
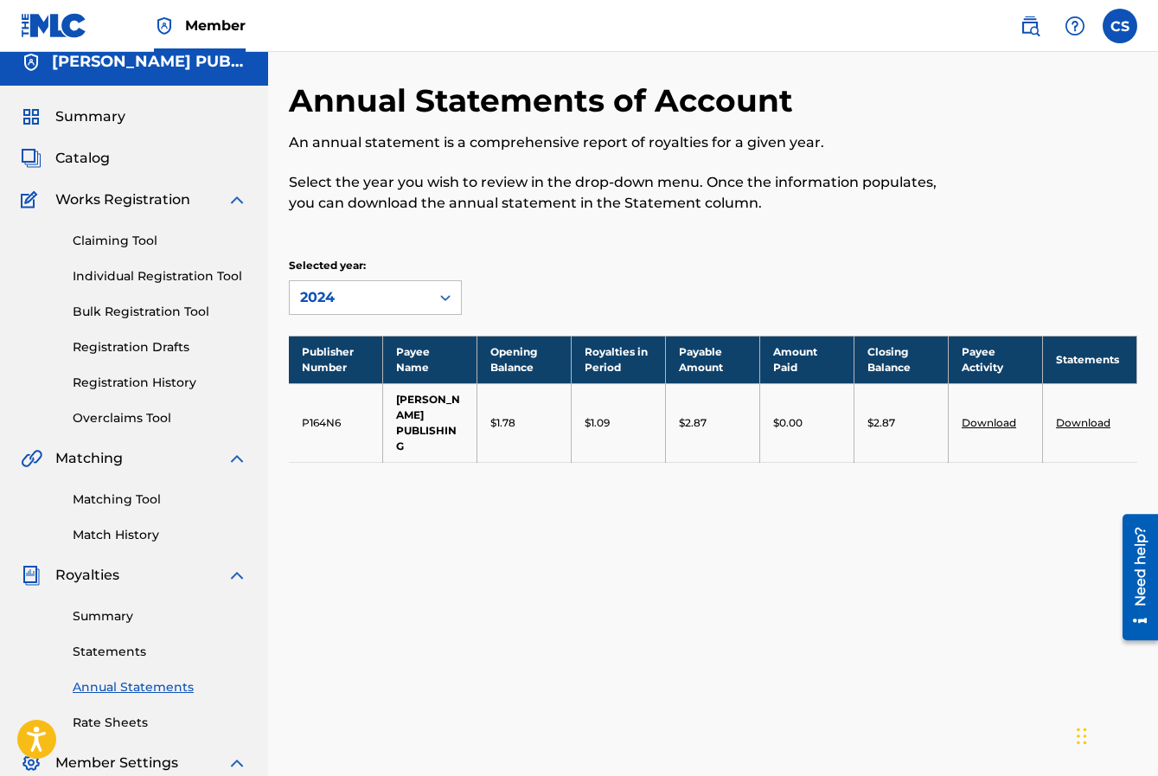
click at [117, 650] on link "Statements" at bounding box center [160, 652] width 175 height 18
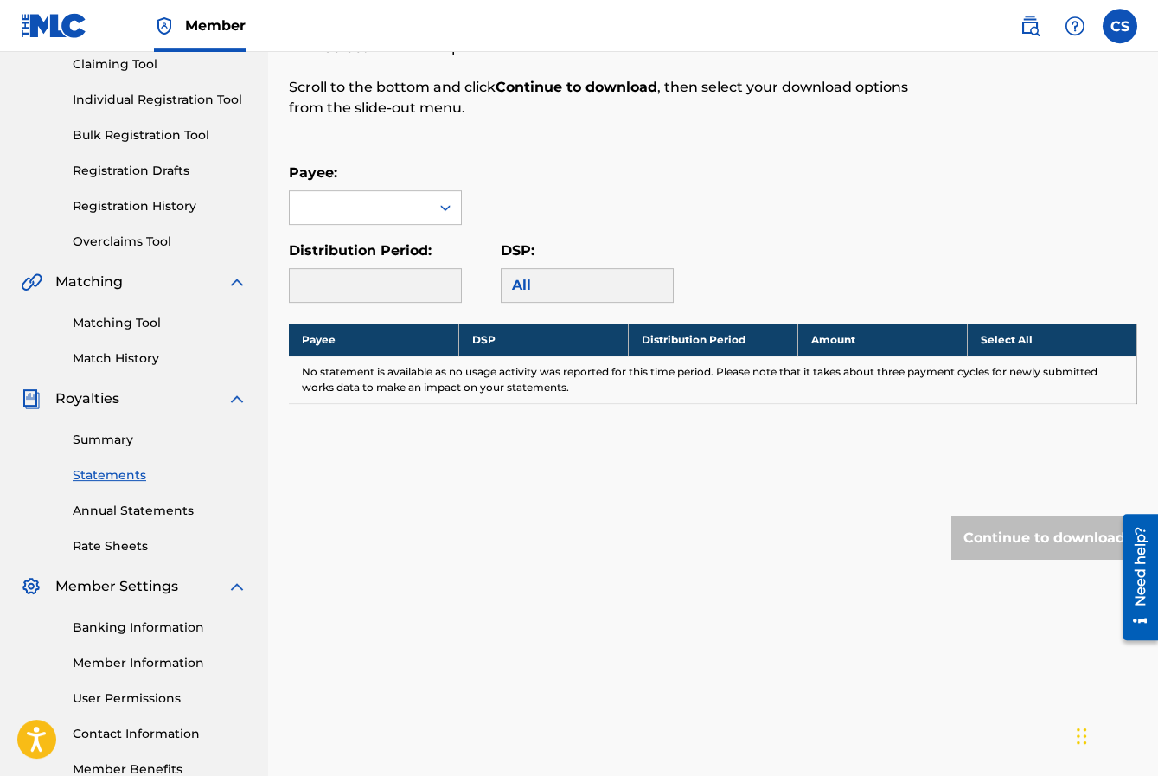
scroll to position [208, 0]
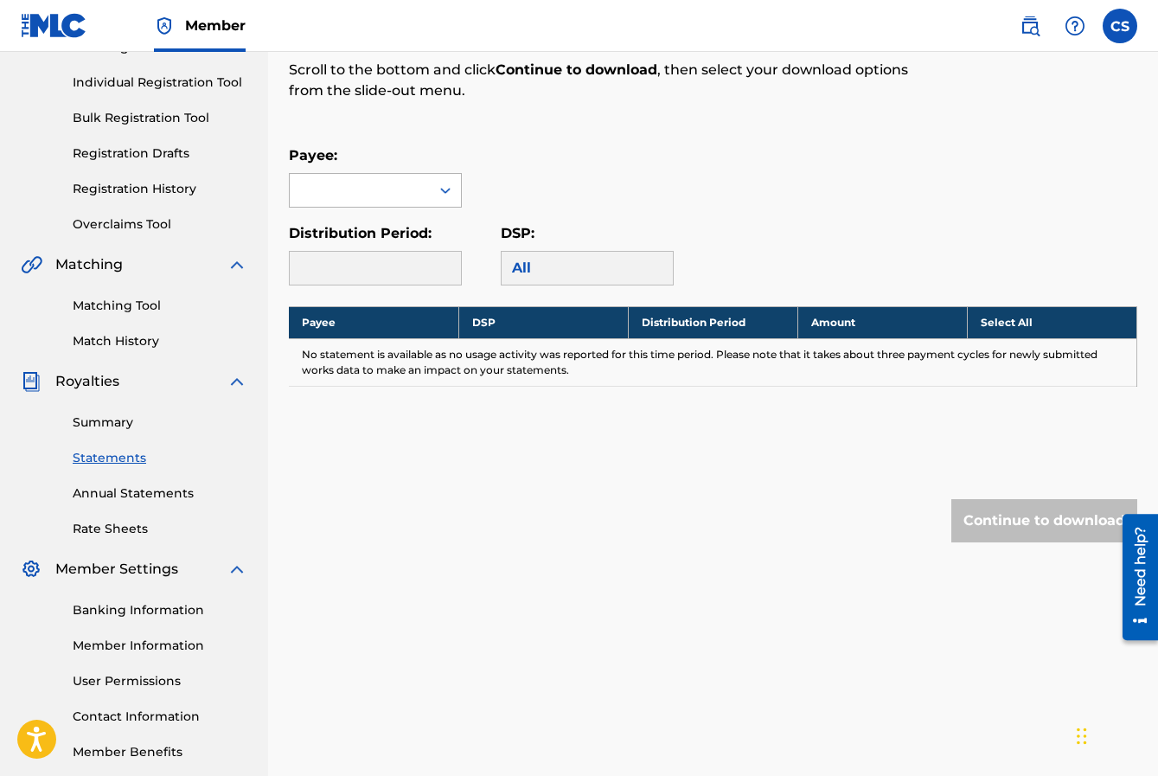
click at [452, 192] on icon at bounding box center [445, 190] width 17 height 17
click at [367, 233] on div "[PERSON_NAME] PUBLISHING" at bounding box center [375, 240] width 171 height 64
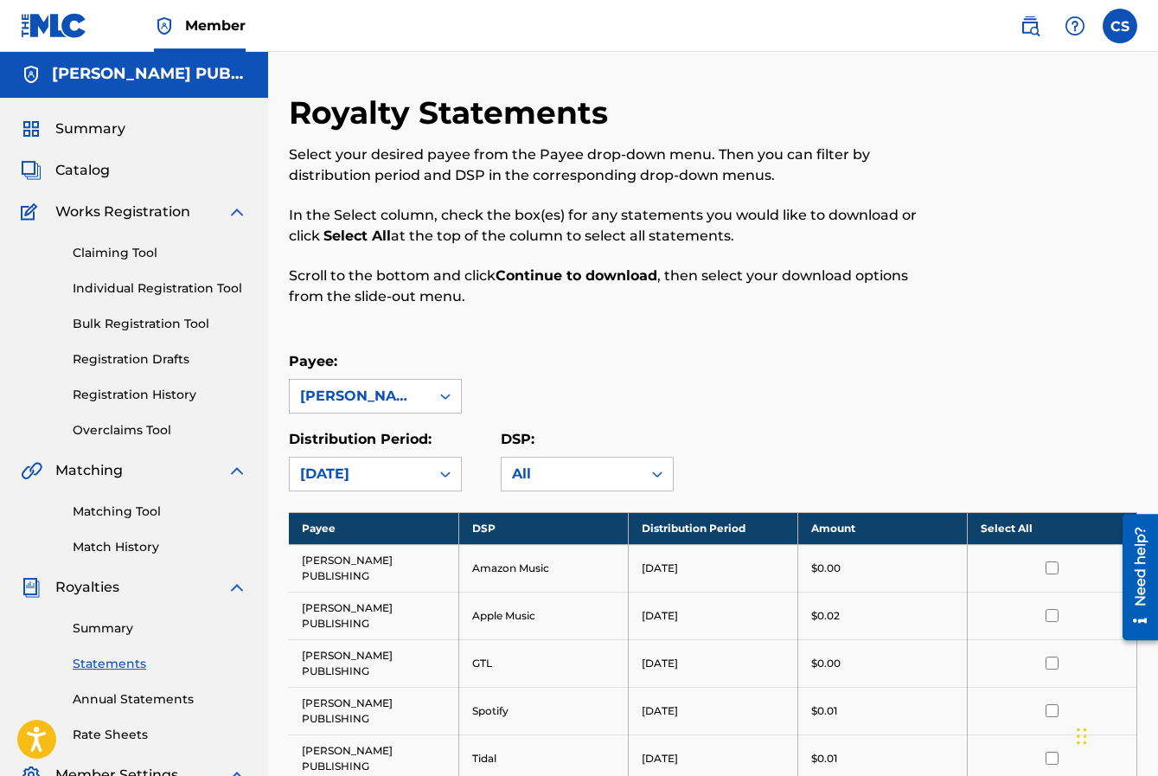
scroll to position [0, 0]
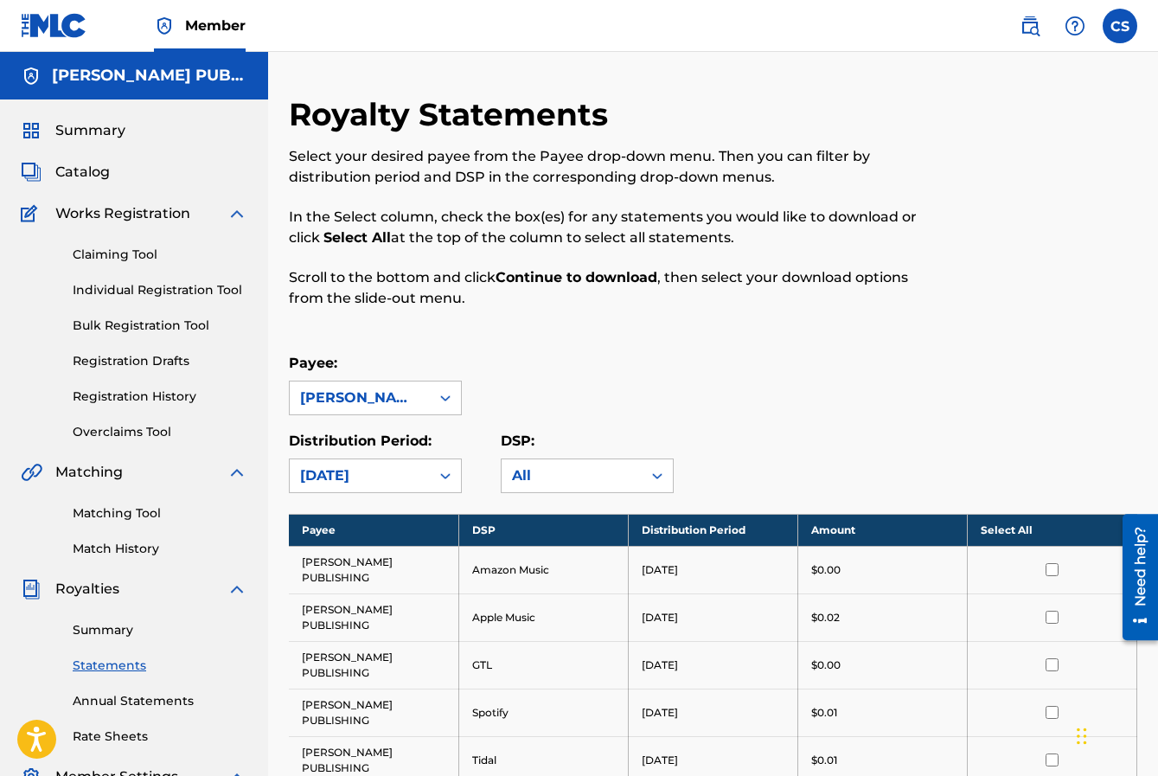
click at [1119, 27] on label at bounding box center [1120, 26] width 35 height 35
click at [1120, 26] on input "CS [PERSON_NAME] [EMAIL_ADDRESS][DOMAIN_NAME] Notification Preferences Profile …" at bounding box center [1120, 26] width 0 height 0
click at [956, 247] on p "Log out" at bounding box center [952, 245] width 41 height 16
click at [1120, 26] on input "CS [PERSON_NAME] [EMAIL_ADDRESS][DOMAIN_NAME] Notification Preferences Profile …" at bounding box center [1120, 26] width 0 height 0
